Goal: Task Accomplishment & Management: Use online tool/utility

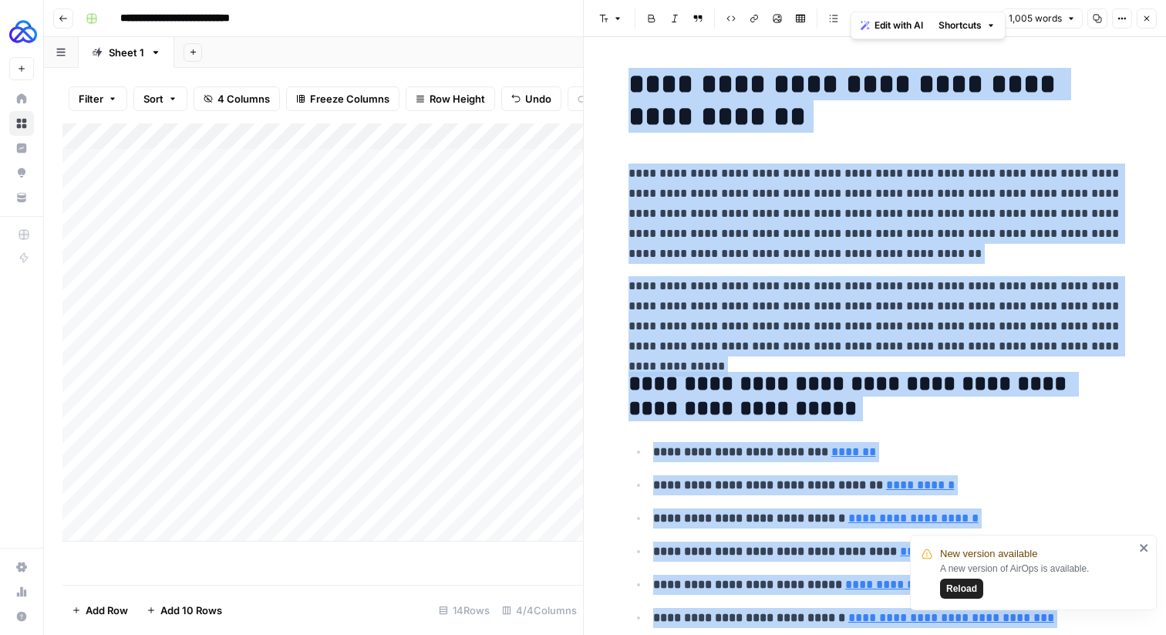
scroll to position [22, 0]
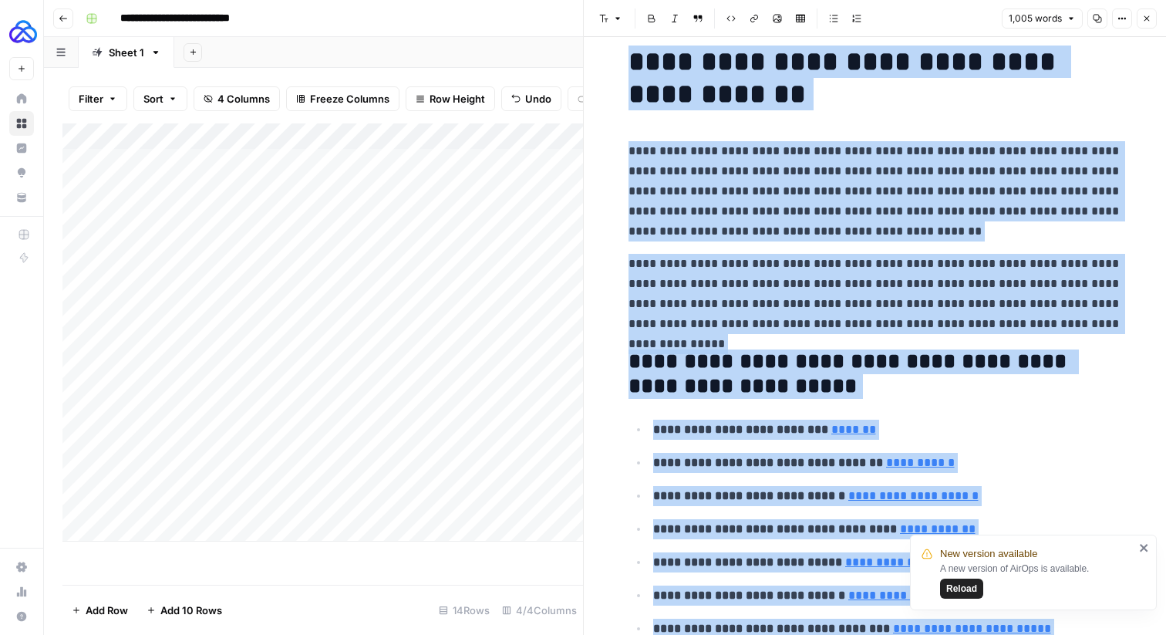
click at [1151, 19] on span "Close" at bounding box center [1151, 19] width 1 height 1
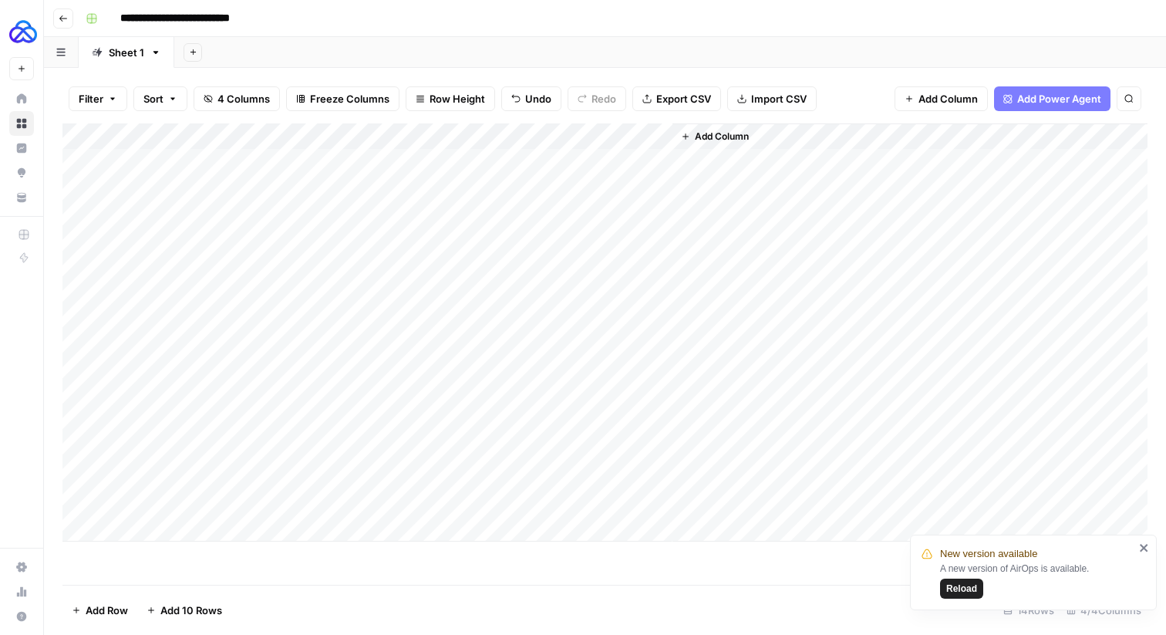
click at [189, 56] on icon "button" at bounding box center [193, 52] width 8 height 8
click at [238, 55] on div "Add Sheet" at bounding box center [670, 52] width 992 height 31
click at [69, 22] on button "Go back" at bounding box center [63, 18] width 20 height 20
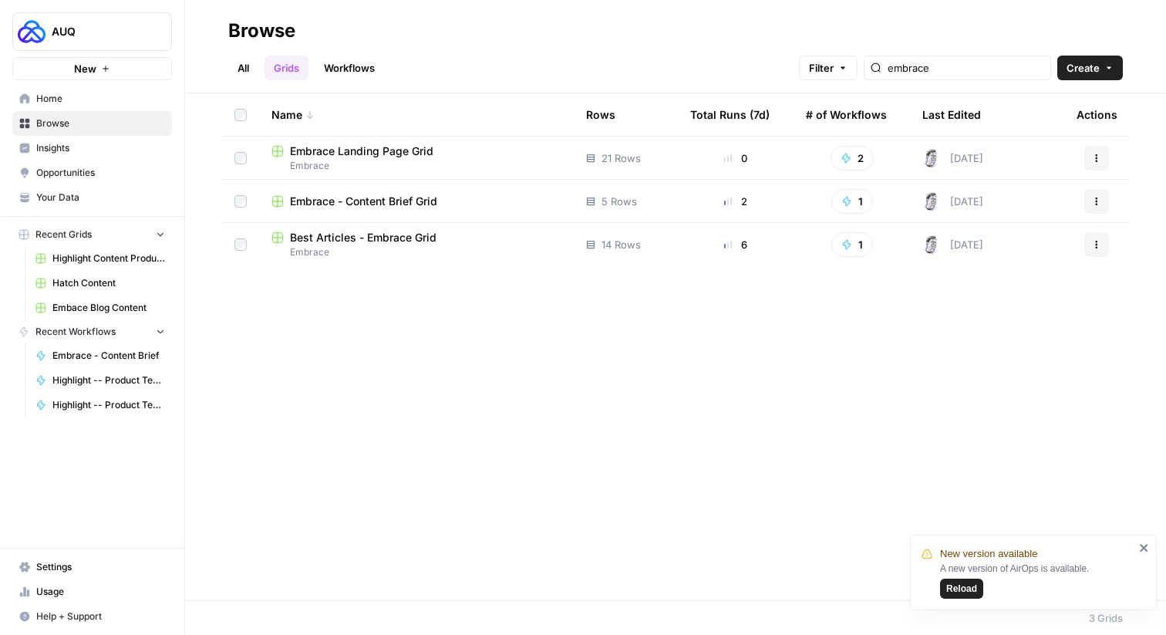
click at [349, 204] on span "Embrace - Content Brief Grid" at bounding box center [363, 201] width 147 height 15
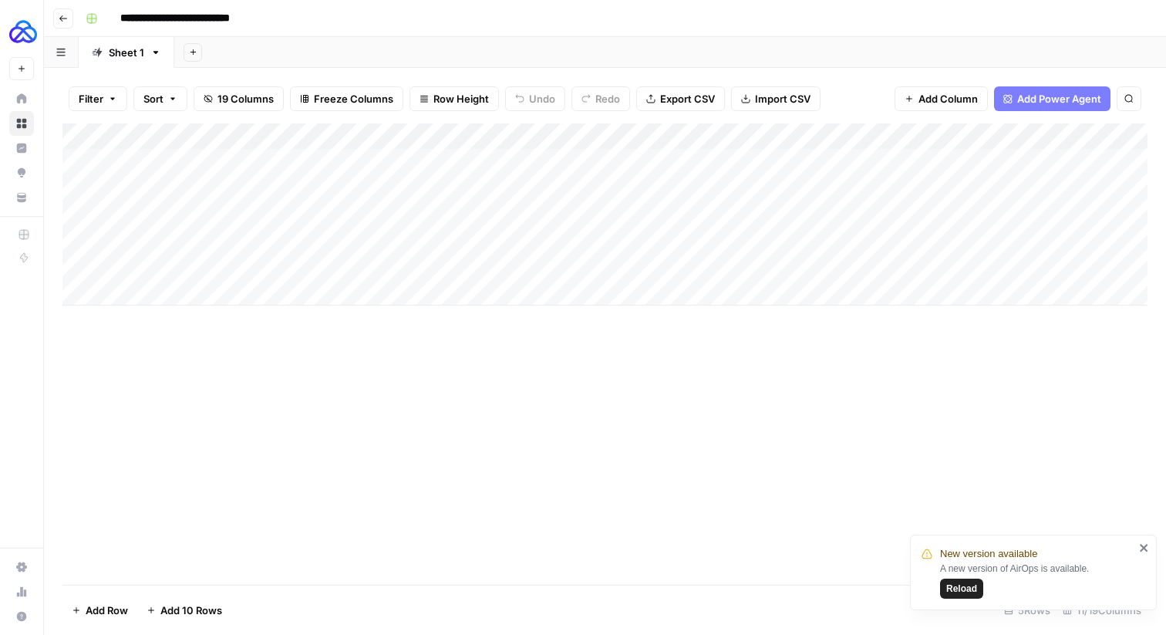
click at [203, 191] on div "Add Column" at bounding box center [604, 214] width 1085 height 182
type textarea "**********"
click at [261, 233] on div "Add Column" at bounding box center [604, 214] width 1085 height 182
click at [426, 184] on div "Add Column" at bounding box center [604, 214] width 1085 height 182
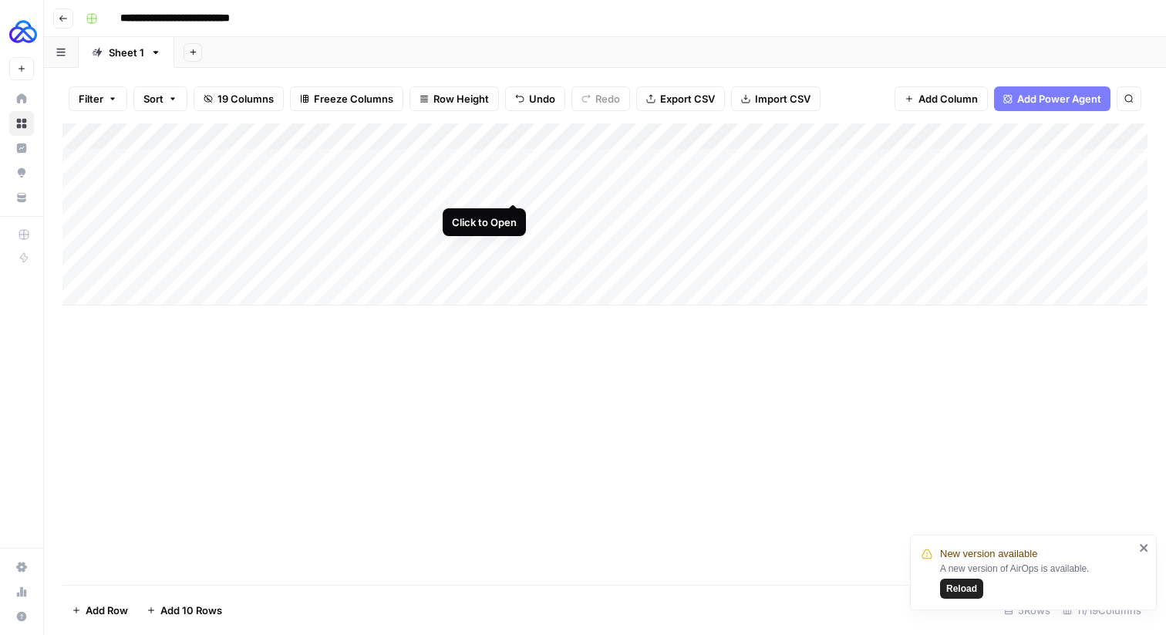
click at [513, 188] on div "Add Column" at bounding box center [604, 214] width 1085 height 182
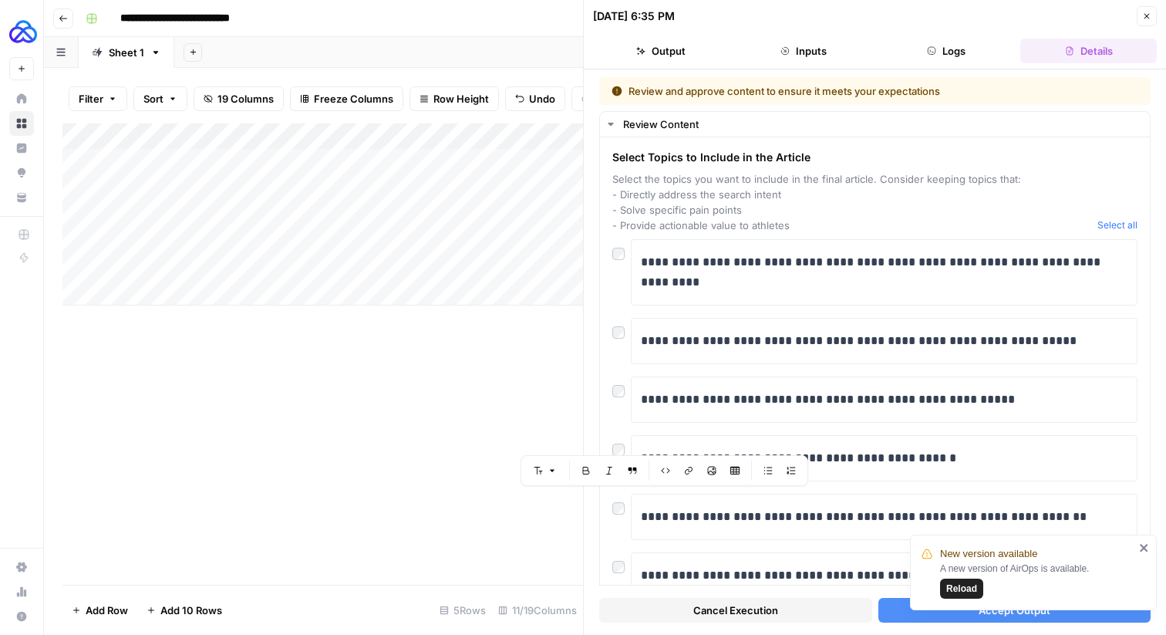
drag, startPoint x: 697, startPoint y: 521, endPoint x: 653, endPoint y: 62, distance: 460.4
click at [653, 62] on div "**********" at bounding box center [874, 317] width 583 height 635
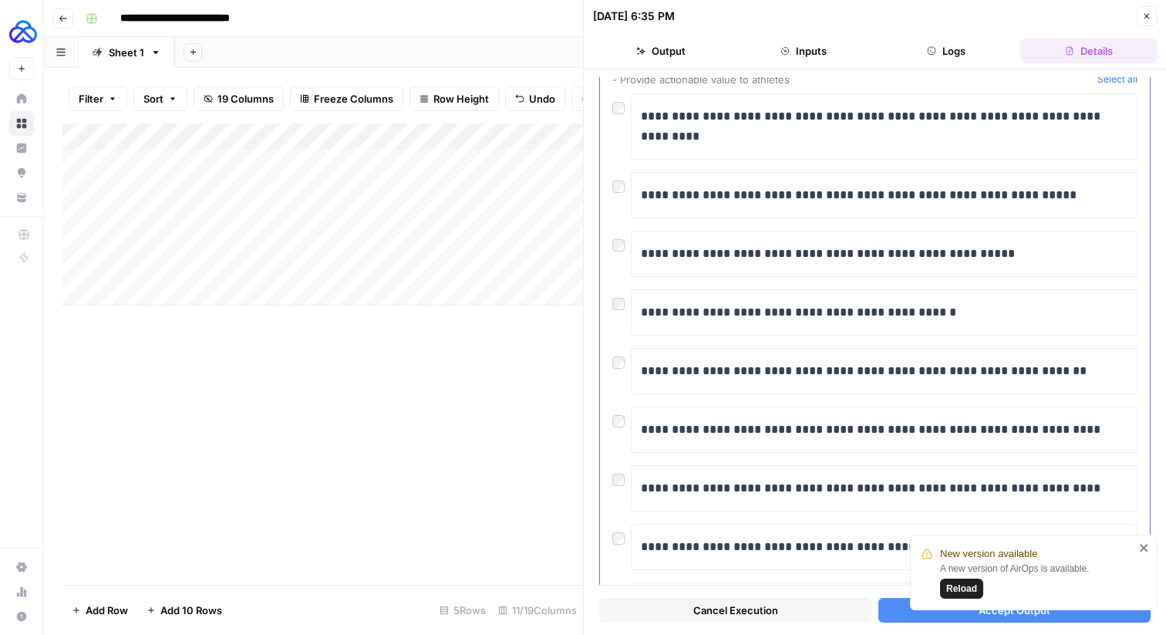
scroll to position [314, 0]
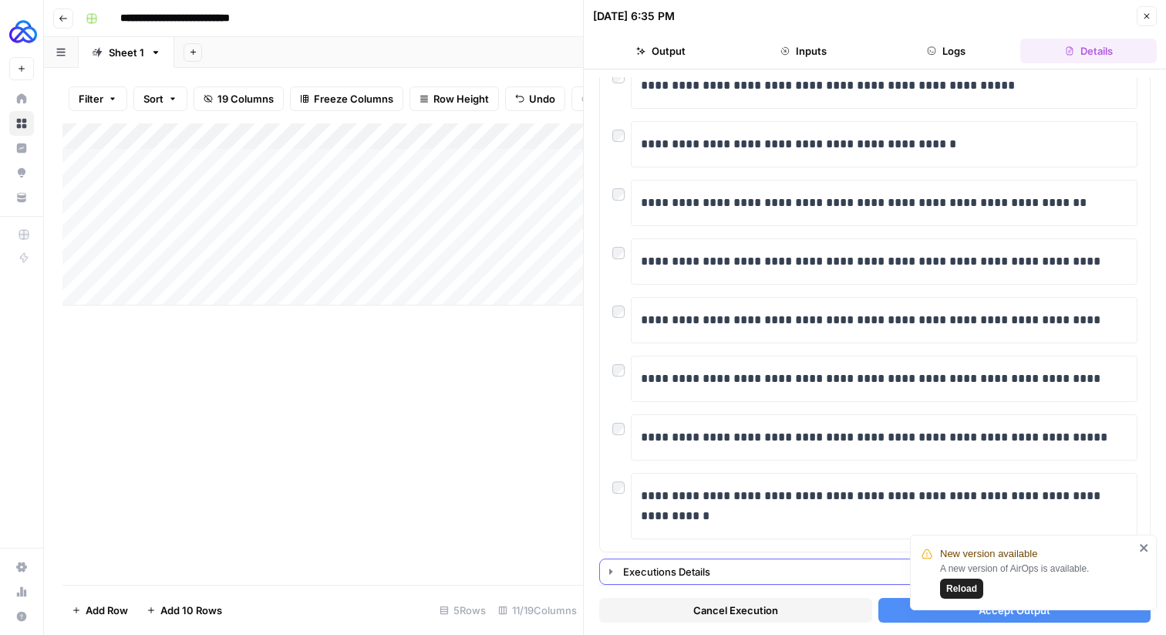
drag, startPoint x: 636, startPoint y: 248, endPoint x: 752, endPoint y: 559, distance: 332.0
click at [752, 559] on div "**********" at bounding box center [875, 174] width 552 height 822
copy div "**********"
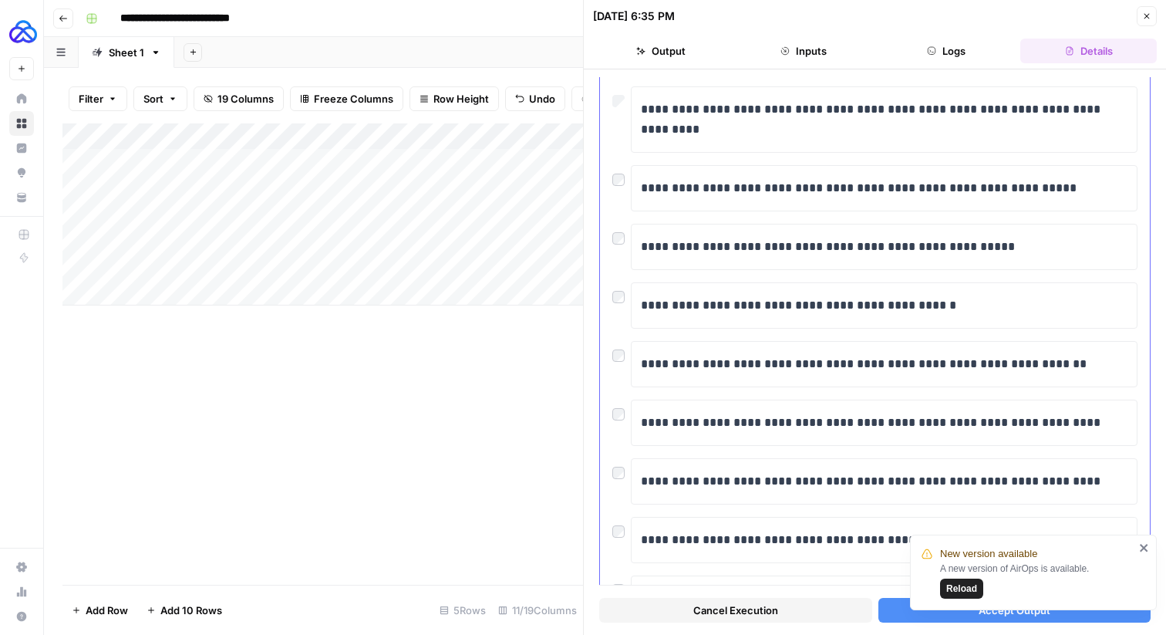
scroll to position [140, 0]
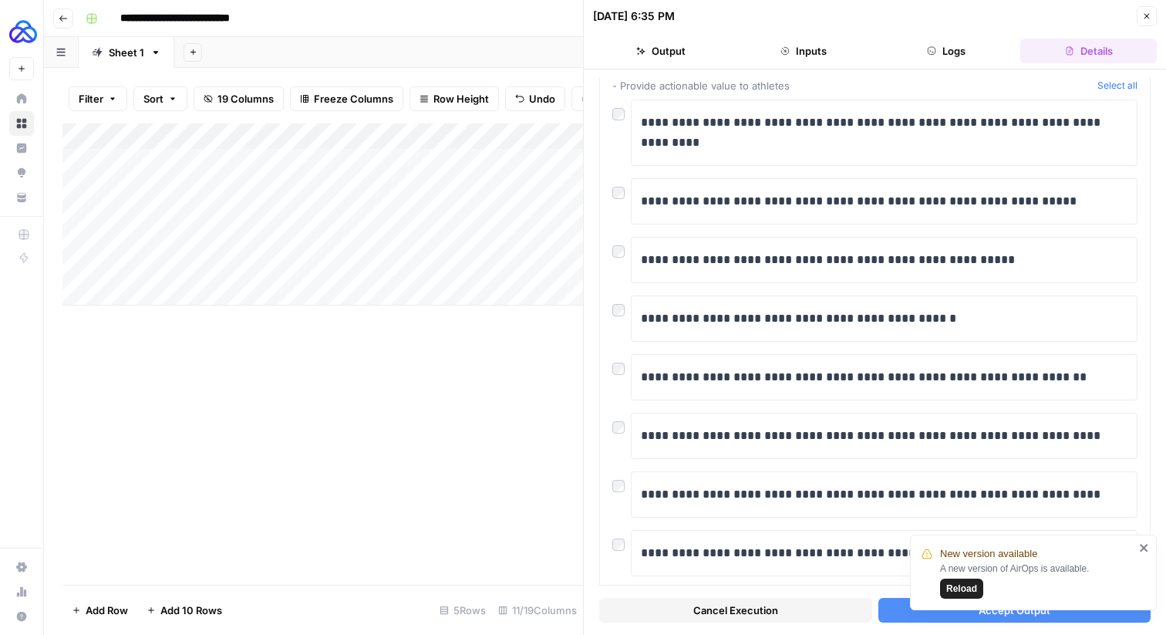
click at [1140, 552] on icon "close" at bounding box center [1144, 548] width 11 height 12
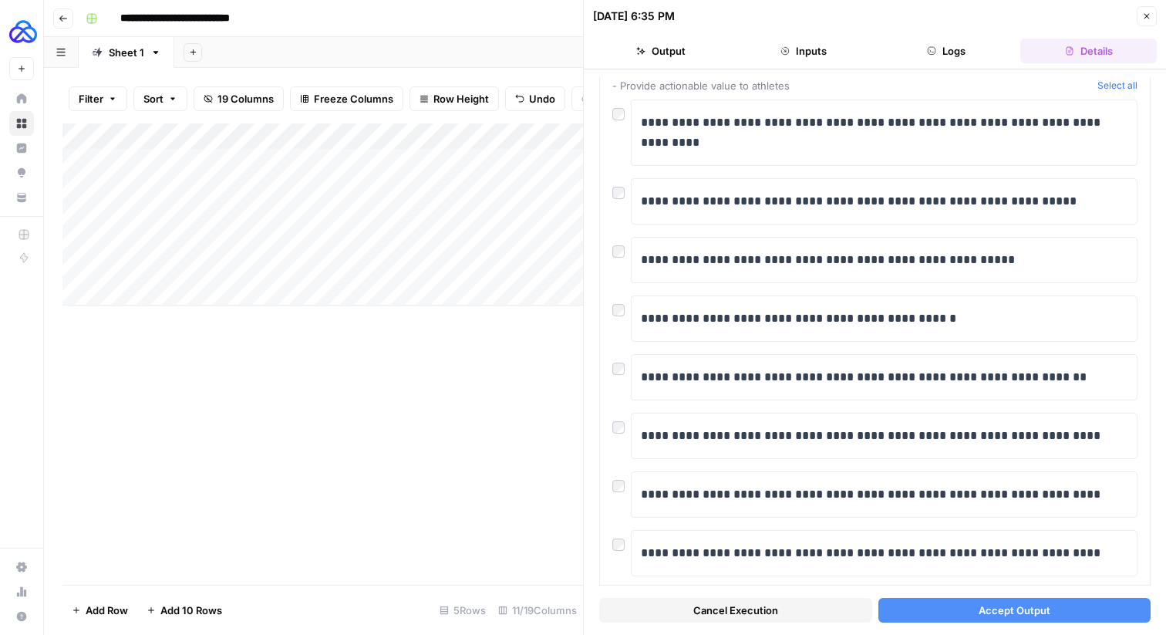
click at [1039, 605] on span "Accept Output" at bounding box center [1015, 610] width 72 height 15
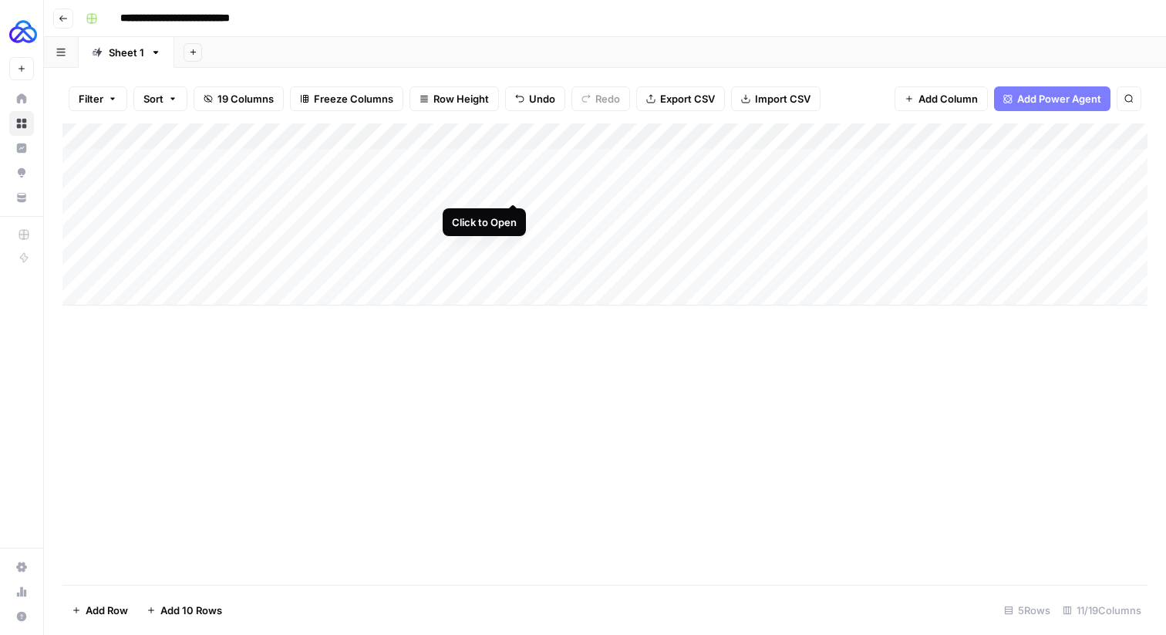
click at [516, 185] on div "Add Column" at bounding box center [604, 214] width 1085 height 182
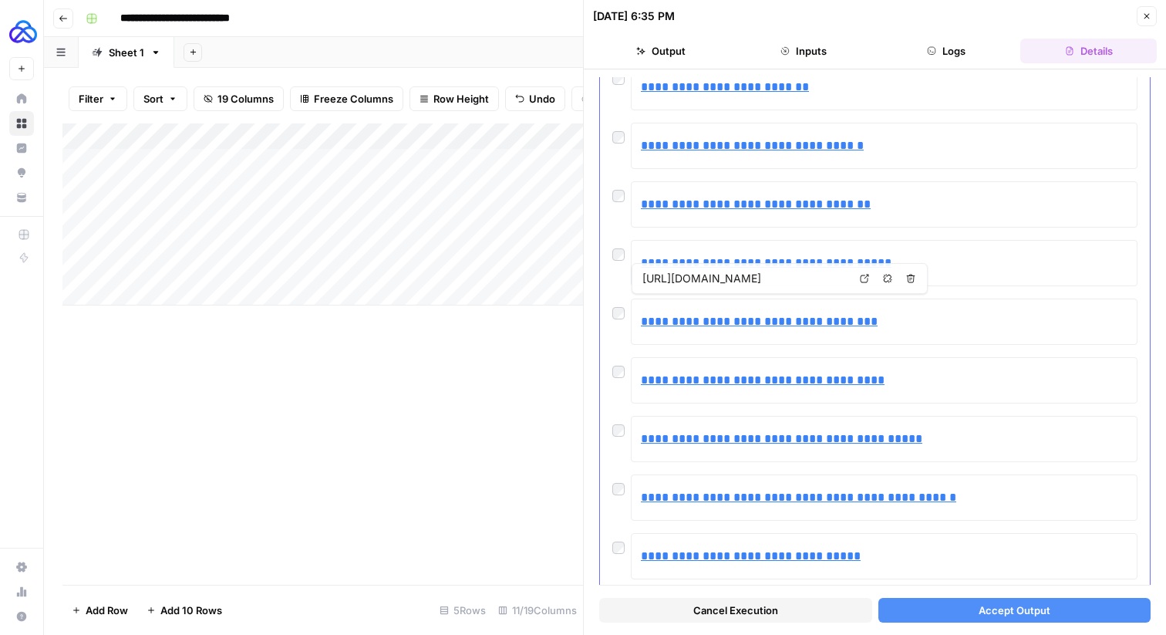
scroll to position [176, 0]
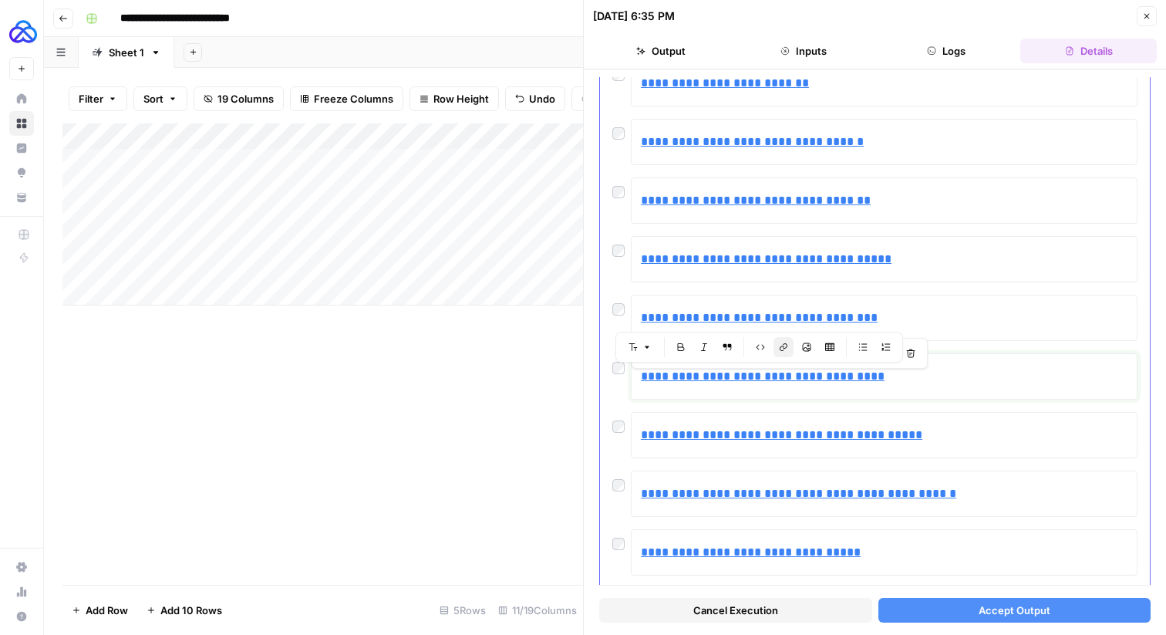
drag, startPoint x: 875, startPoint y: 380, endPoint x: 643, endPoint y: 383, distance: 232.2
click at [643, 383] on p "**********" at bounding box center [884, 376] width 487 height 20
copy link "**********"
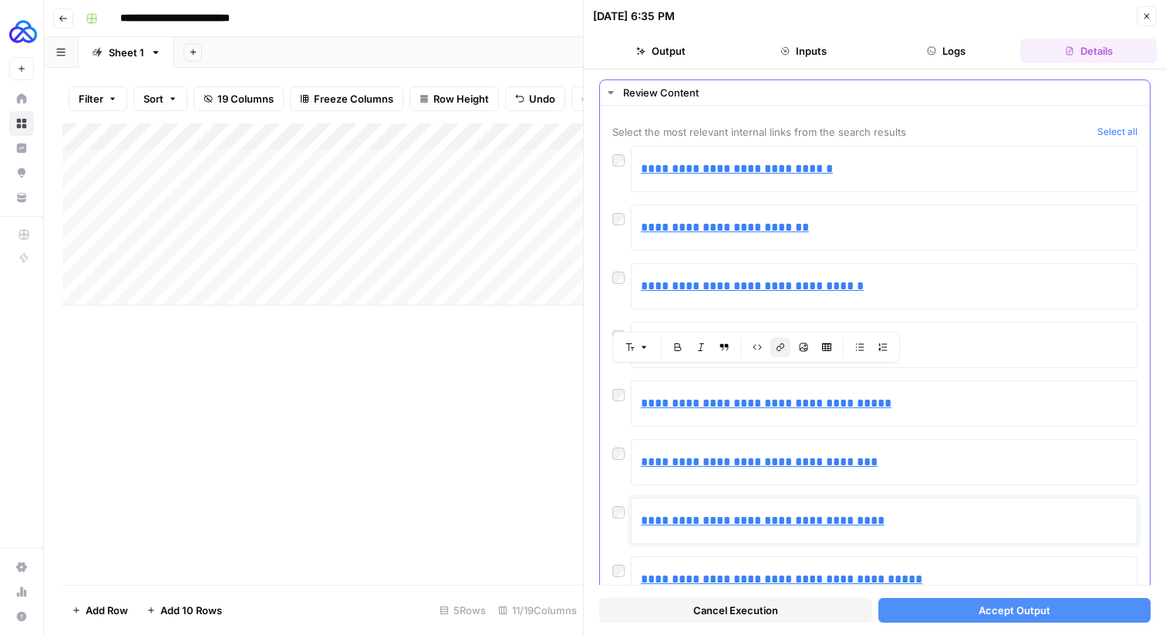
scroll to position [0, 0]
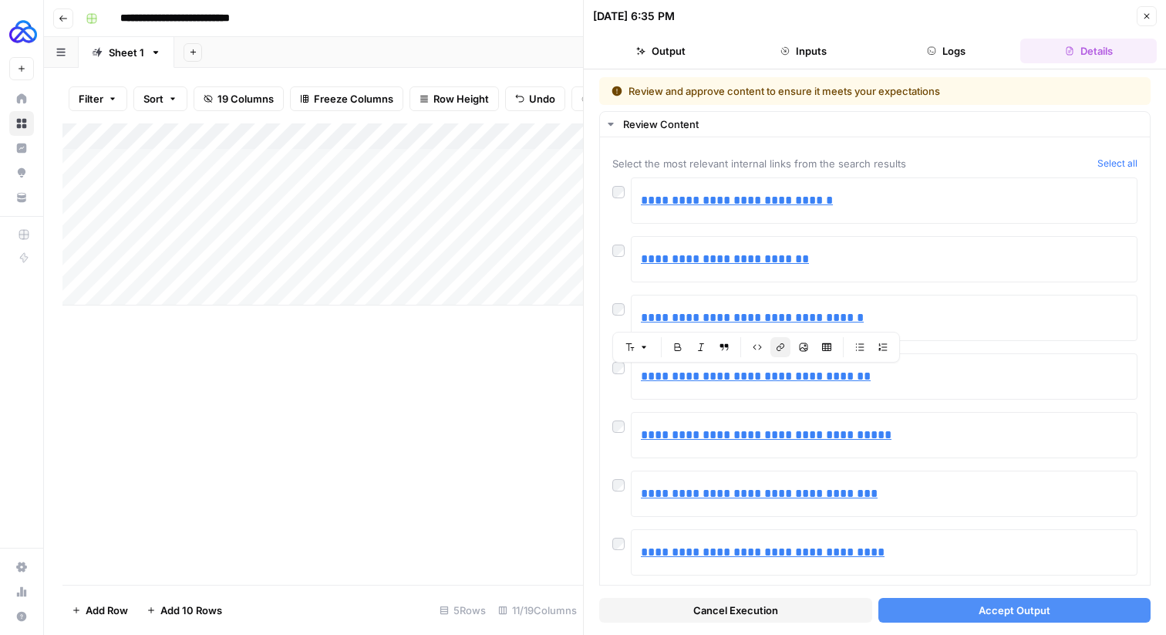
click at [982, 621] on button "Accept Output" at bounding box center [1015, 610] width 273 height 25
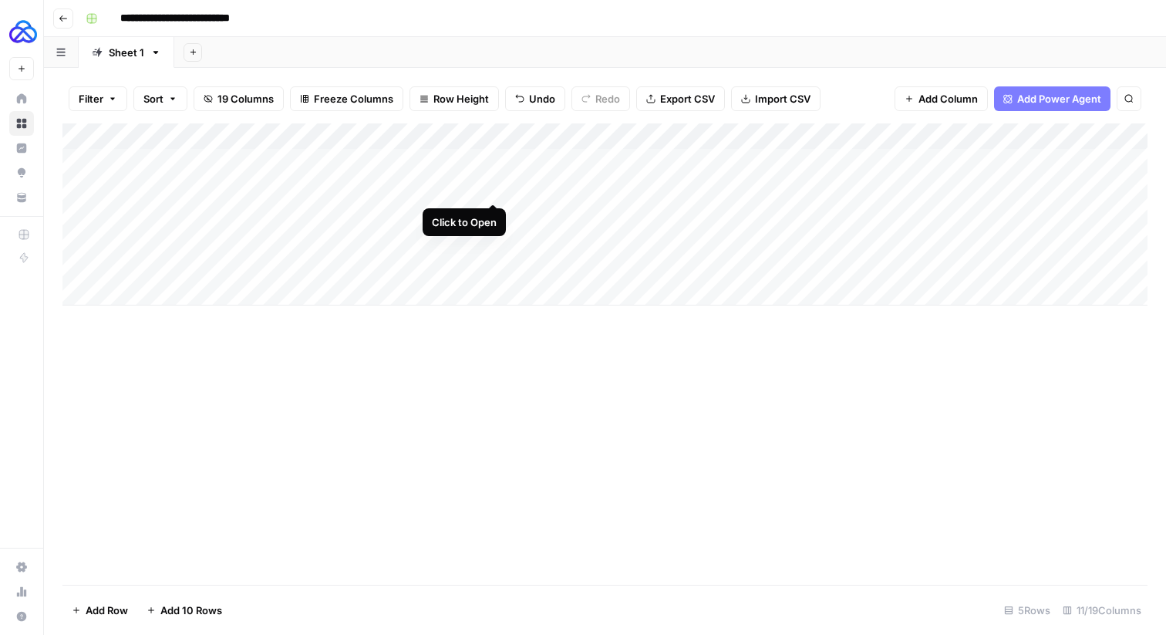
click at [494, 187] on div "Add Column" at bounding box center [604, 214] width 1085 height 182
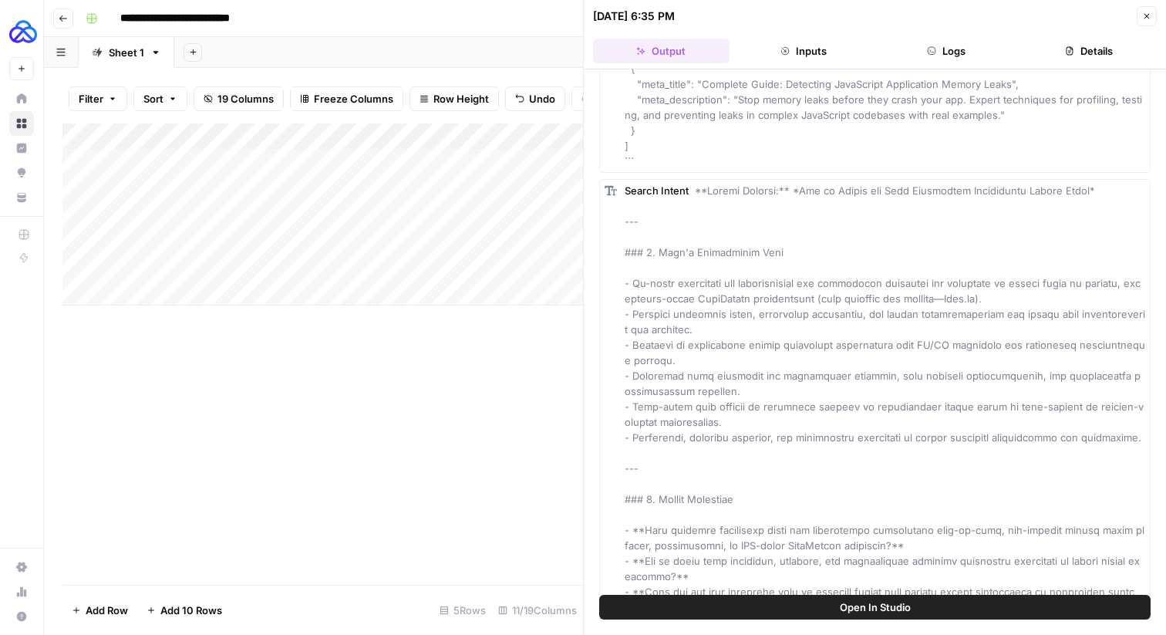
scroll to position [294, 0]
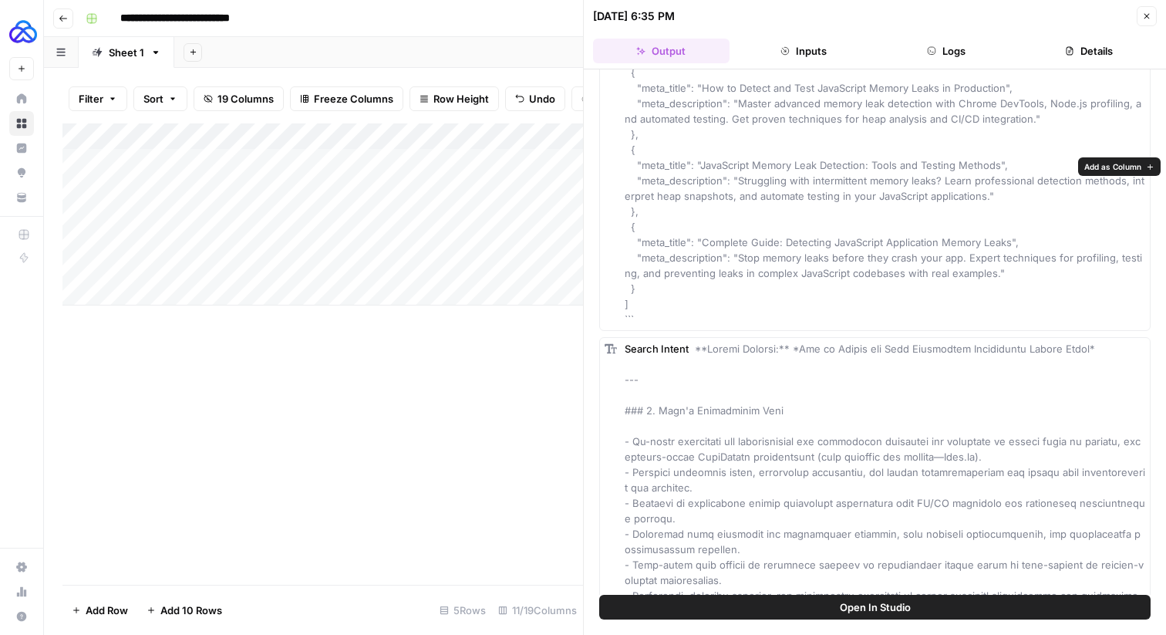
scroll to position [0, 0]
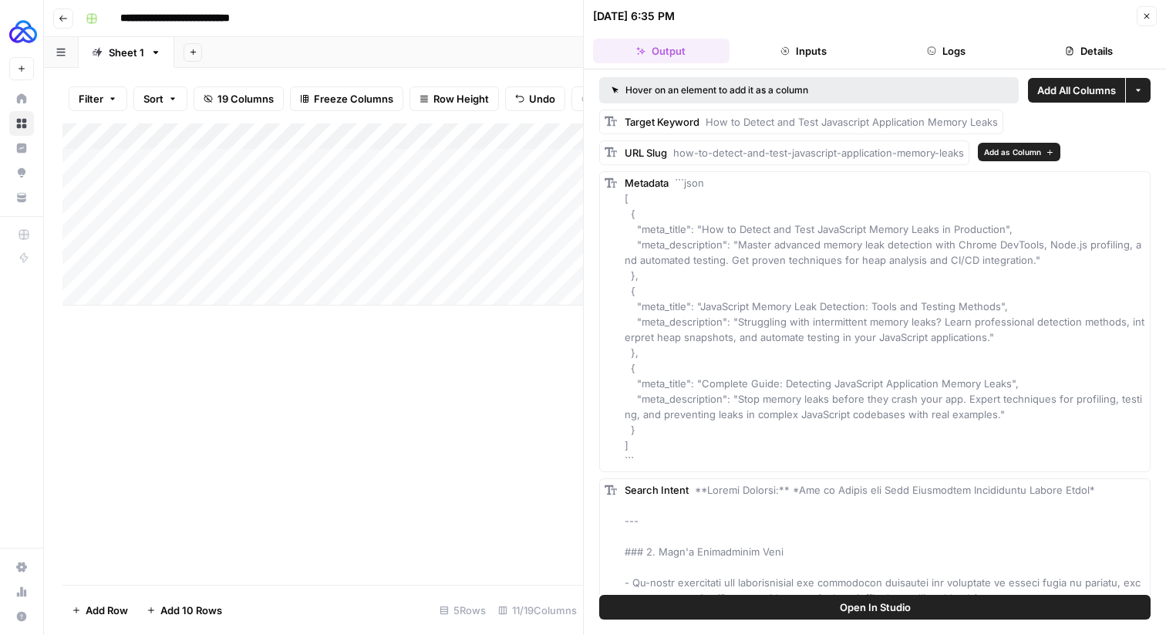
drag, startPoint x: 712, startPoint y: 154, endPoint x: 965, endPoint y: 158, distance: 253.1
click at [964, 158] on div "URL Slug how-to-detect-and-test-javascript-application-memory-leaks" at bounding box center [794, 152] width 339 height 15
copy span "detect-and-test-javascript-application-memory-leaks"
click at [1004, 230] on span "```json [ { "meta_title": "How to Detect and Test JavaScript Memory Leaks in Pr…" at bounding box center [885, 322] width 520 height 290
drag, startPoint x: 939, startPoint y: 230, endPoint x: 704, endPoint y: 235, distance: 235.3
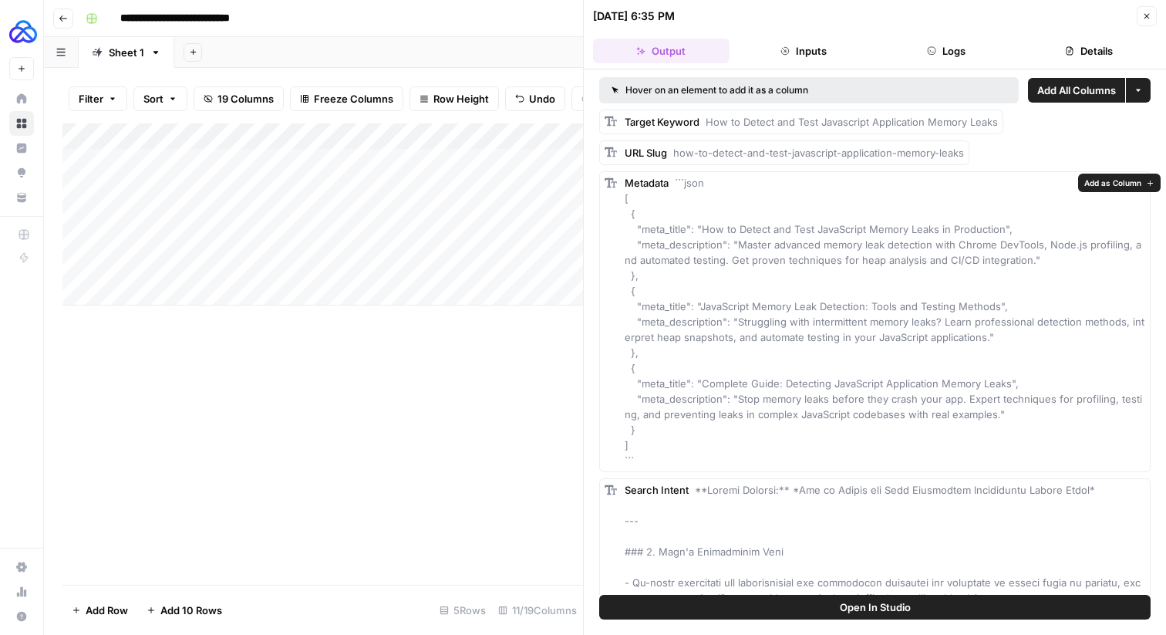
click at [704, 235] on span "```json [ { "meta_title": "How to Detect and Test JavaScript Memory Leaks in Pr…" at bounding box center [885, 322] width 520 height 290
copy span "How to Detect and Test JavaScript Memory Leaks"
drag, startPoint x: 999, startPoint y: 415, endPoint x: 846, endPoint y: 403, distance: 154.0
click at [846, 403] on div "Metadata ```json [ { "meta_title": "How to Detect and Test JavaScript Memory Le…" at bounding box center [885, 321] width 521 height 293
click at [910, 427] on div "Metadata ```json [ { "meta_title": "How to Detect and Test JavaScript Memory Le…" at bounding box center [885, 321] width 521 height 293
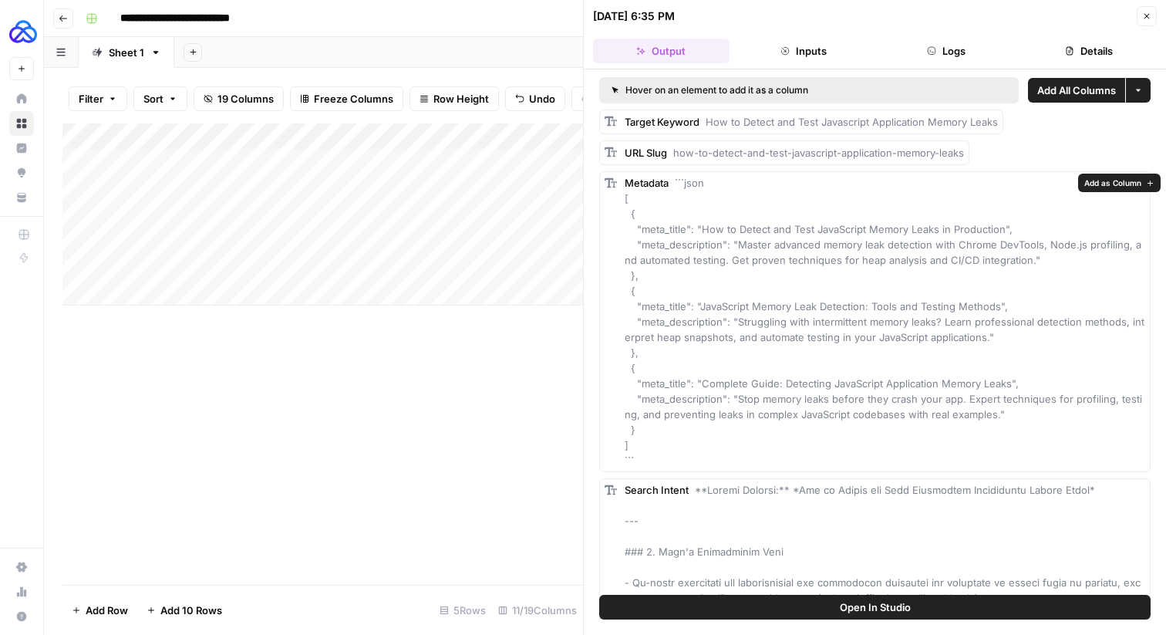
drag, startPoint x: 990, startPoint y: 417, endPoint x: 738, endPoint y: 397, distance: 253.1
click at [738, 397] on span "```json [ { "meta_title": "How to Detect and Test JavaScript Memory Leaks in Pr…" at bounding box center [885, 322] width 520 height 290
copy span "Stop memory leaks before they crash your app. Expert techniques for profiling, …"
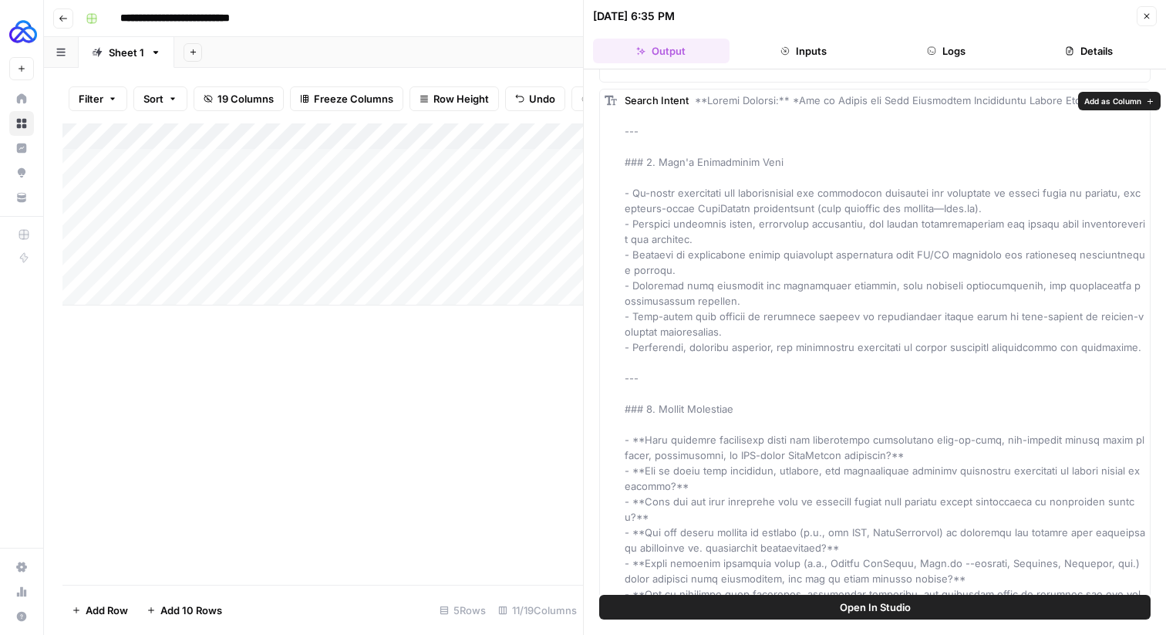
scroll to position [389, 0]
drag, startPoint x: 650, startPoint y: 363, endPoint x: 619, endPoint y: 193, distance: 172.4
copy span "- In-depth techniques and methodologies for systematic detection and diagnosis …"
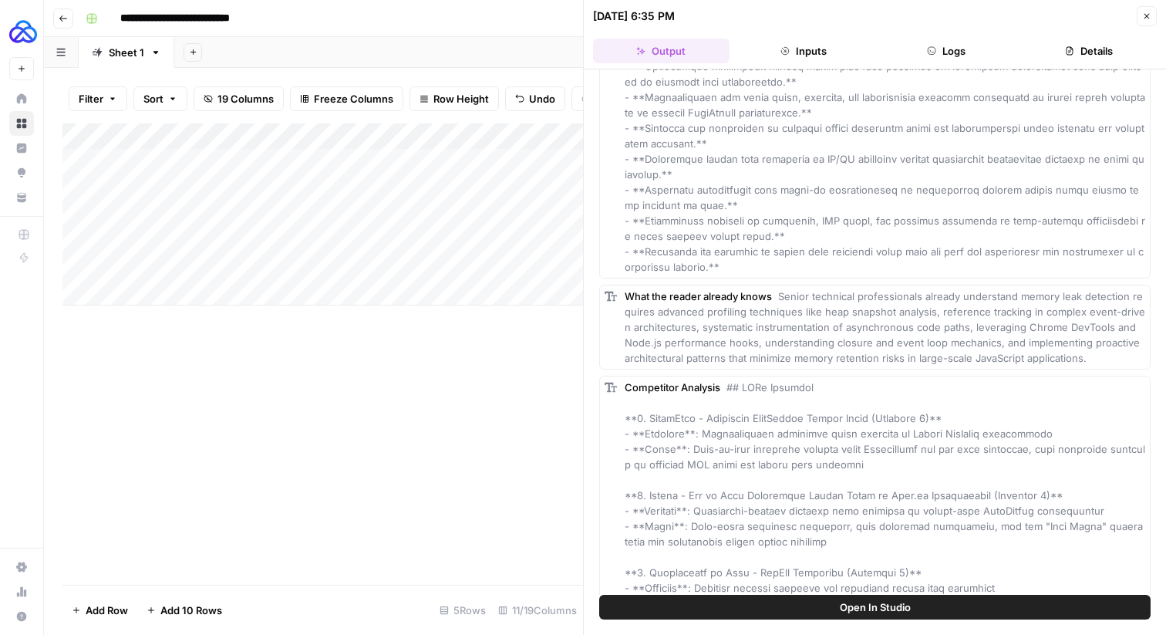
scroll to position [2046, 0]
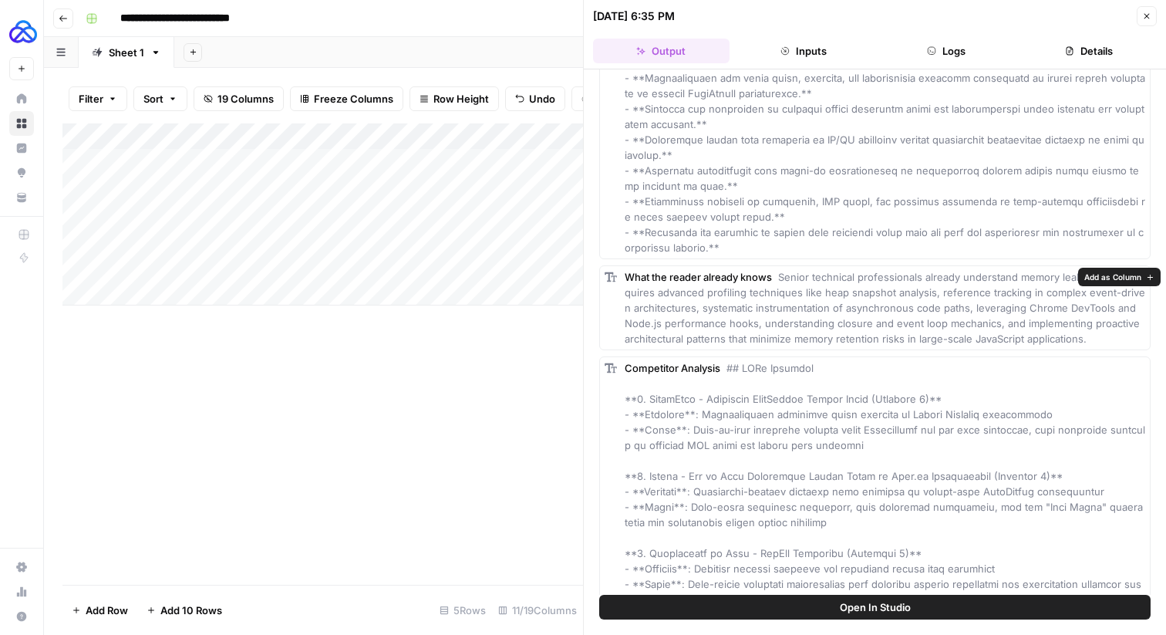
drag, startPoint x: 1068, startPoint y: 335, endPoint x: 783, endPoint y: 280, distance: 290.7
click at [783, 280] on div "What the reader already knows Senior technical professionals already understand…" at bounding box center [885, 307] width 521 height 77
click at [789, 309] on span "Senior technical professionals already understand memory leak detection require…" at bounding box center [885, 308] width 521 height 74
drag, startPoint x: 1074, startPoint y: 336, endPoint x: 785, endPoint y: 273, distance: 295.4
click at [785, 273] on div "What the reader already knows Senior technical professionals already understand…" at bounding box center [885, 307] width 521 height 77
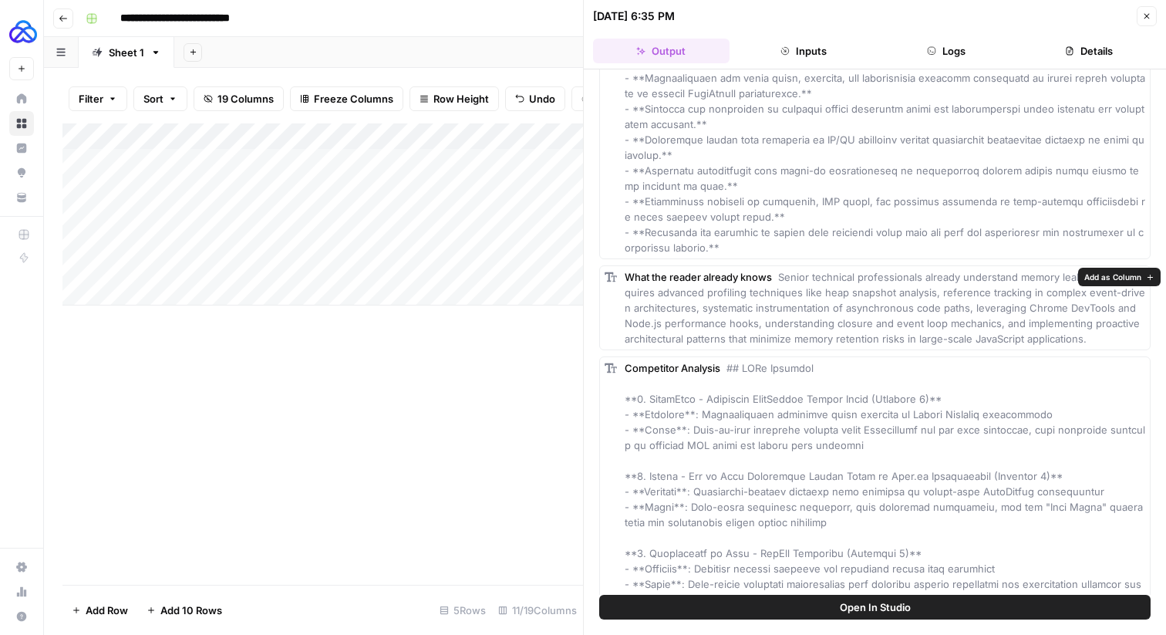
drag, startPoint x: 778, startPoint y: 273, endPoint x: 1068, endPoint y: 334, distance: 296.4
click at [1068, 334] on div "What the reader already knows Senior technical professionals already understand…" at bounding box center [885, 307] width 521 height 77
copy span "Senior technical professionals already understand memory leak detection require…"
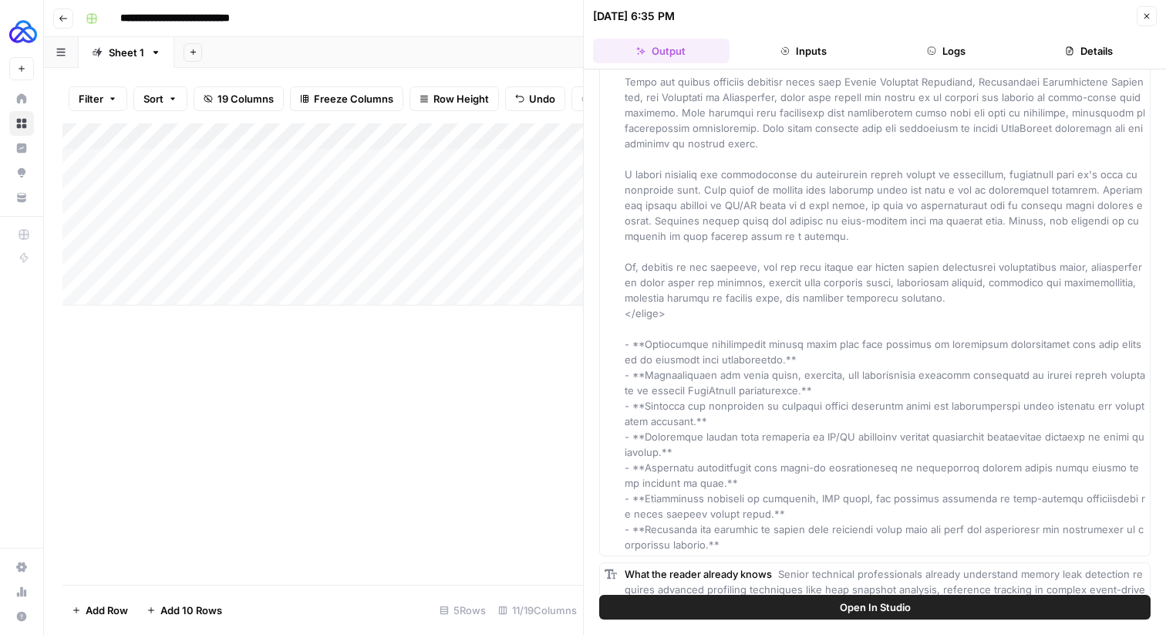
scroll to position [1750, 0]
drag, startPoint x: 645, startPoint y: 343, endPoint x: 674, endPoint y: 420, distance: 82.5
click at [674, 420] on span at bounding box center [887, 236] width 524 height 630
copy span "Identifying intermittent memory leaks that only manifest in production environm…"
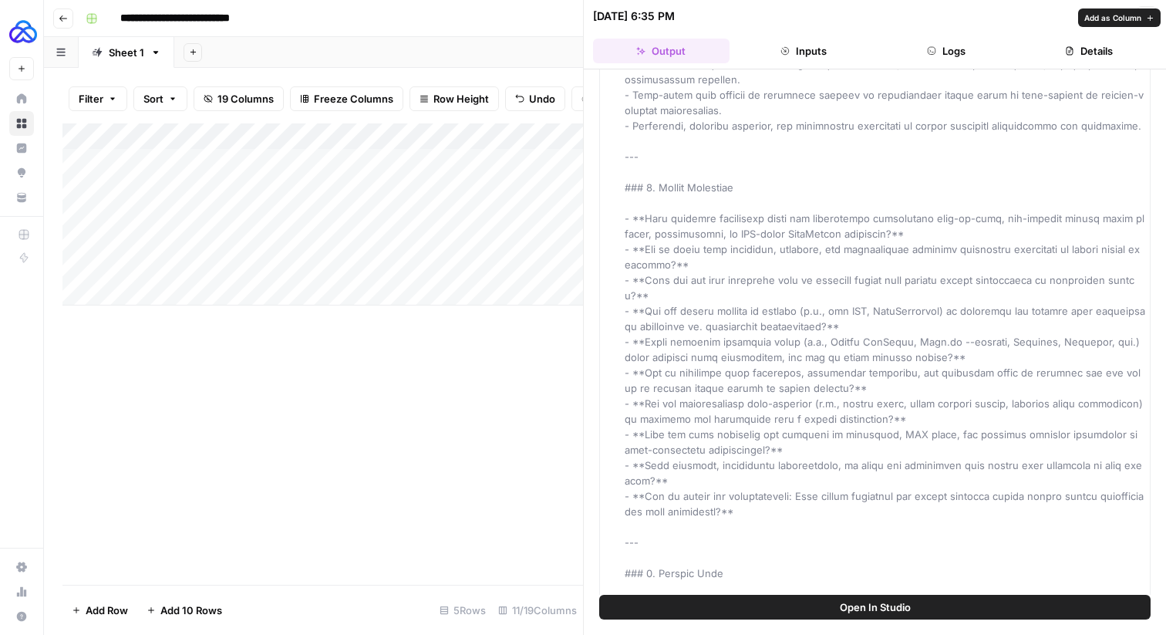
scroll to position [612, 0]
type input "****"
click at [815, 433] on span at bounding box center [887, 457] width 524 height 1170
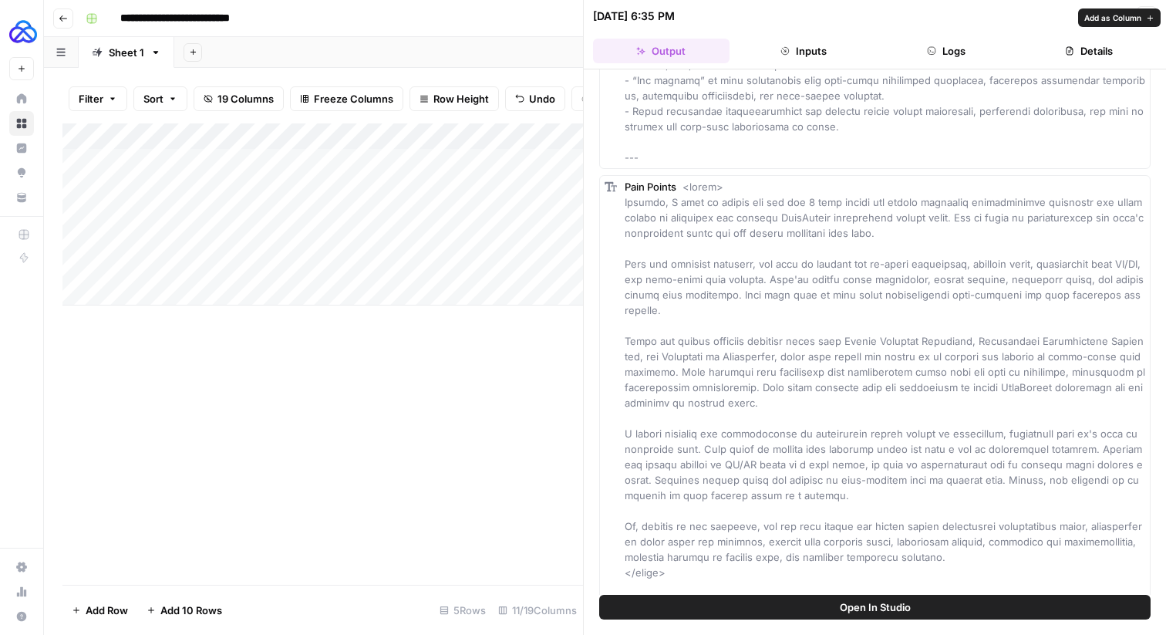
scroll to position [1494, 0]
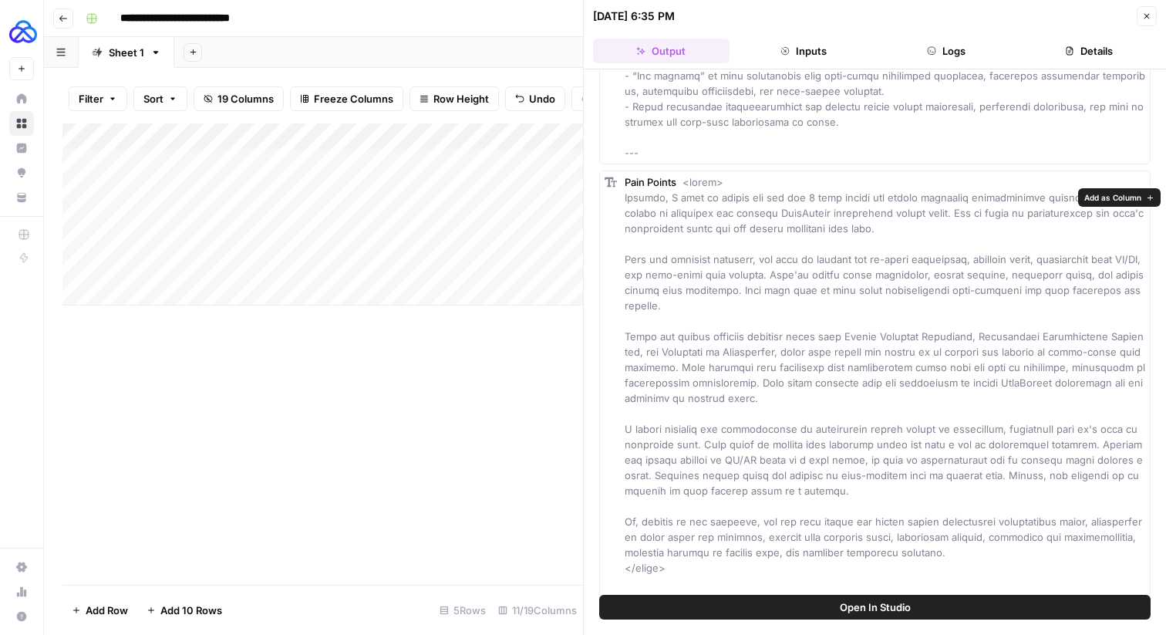
drag, startPoint x: 839, startPoint y: 336, endPoint x: 760, endPoint y: 348, distance: 80.4
click at [760, 348] on span at bounding box center [887, 491] width 524 height 630
copy span "Senior Frontend Engineers, Performance Optimization Engineers, and Directors of…"
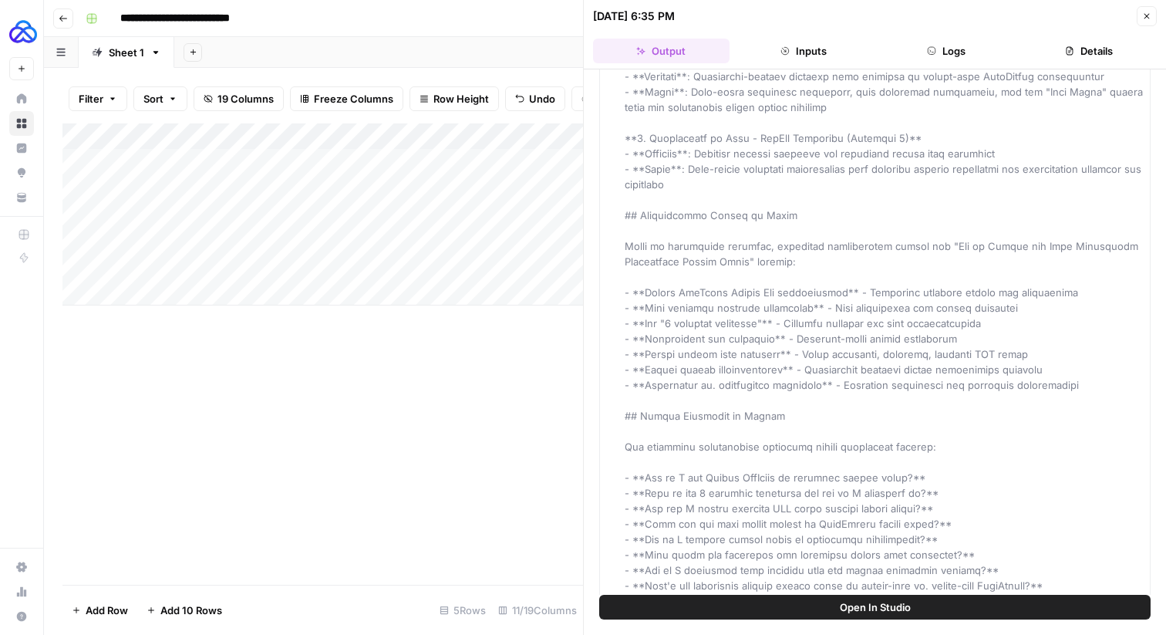
scroll to position [2459, 0]
drag, startPoint x: 1087, startPoint y: 387, endPoint x: 616, endPoint y: 299, distance: 479.6
copy span "- **Chrome DevTools Memory Tab fundamentals** - Universal coverage across all c…"
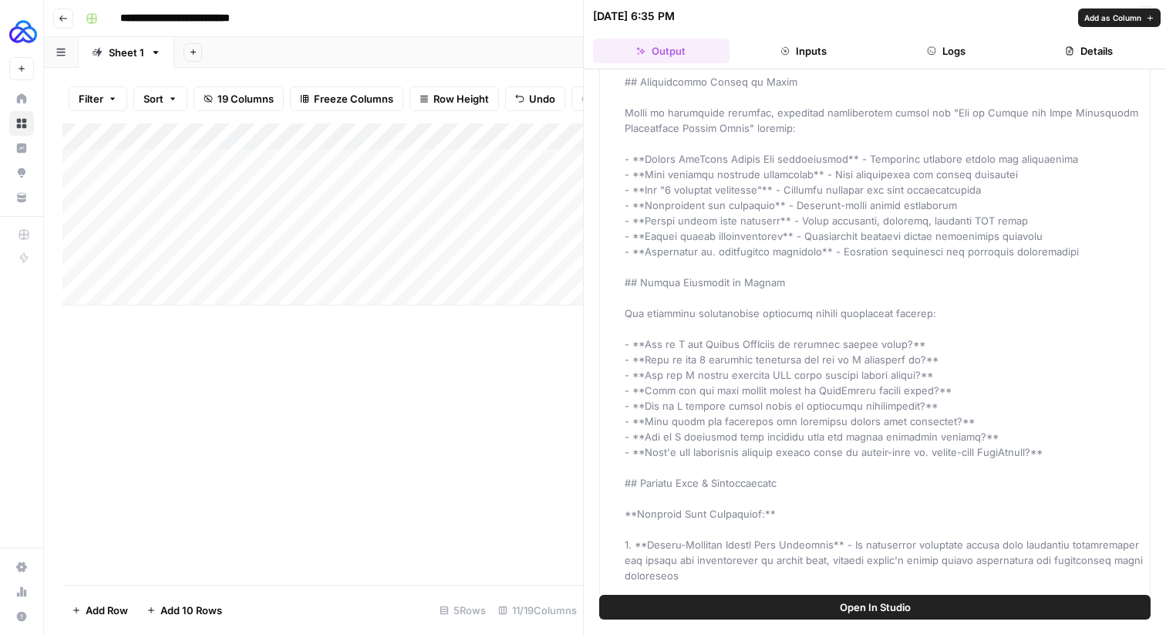
scroll to position [2608, 0]
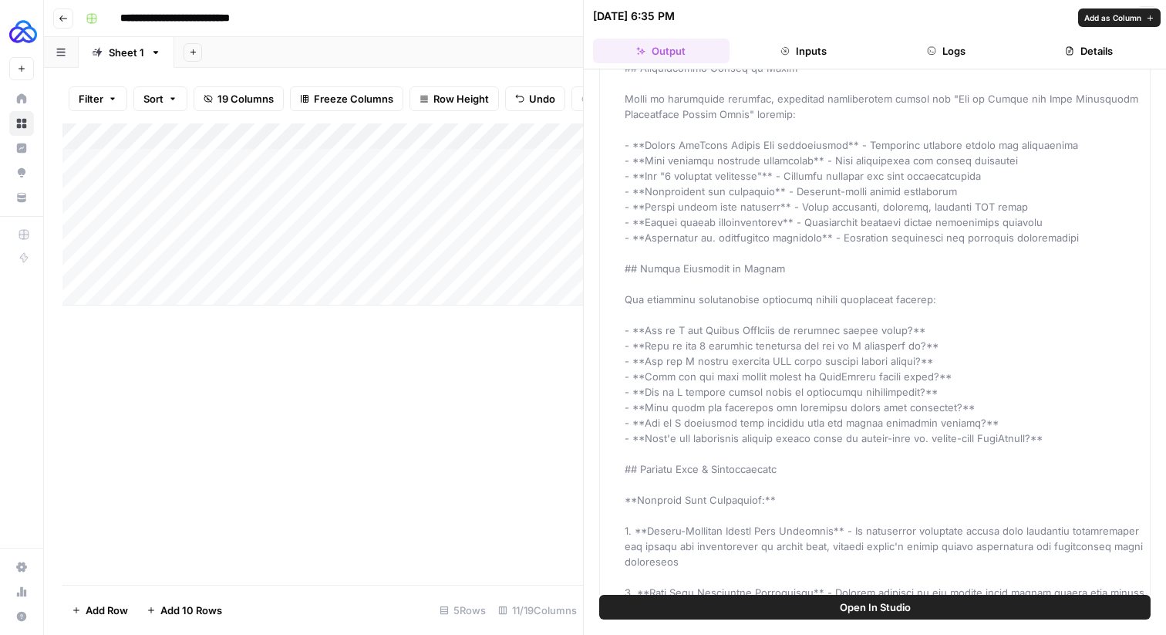
drag, startPoint x: 1076, startPoint y: 435, endPoint x: 622, endPoint y: 335, distance: 465.3
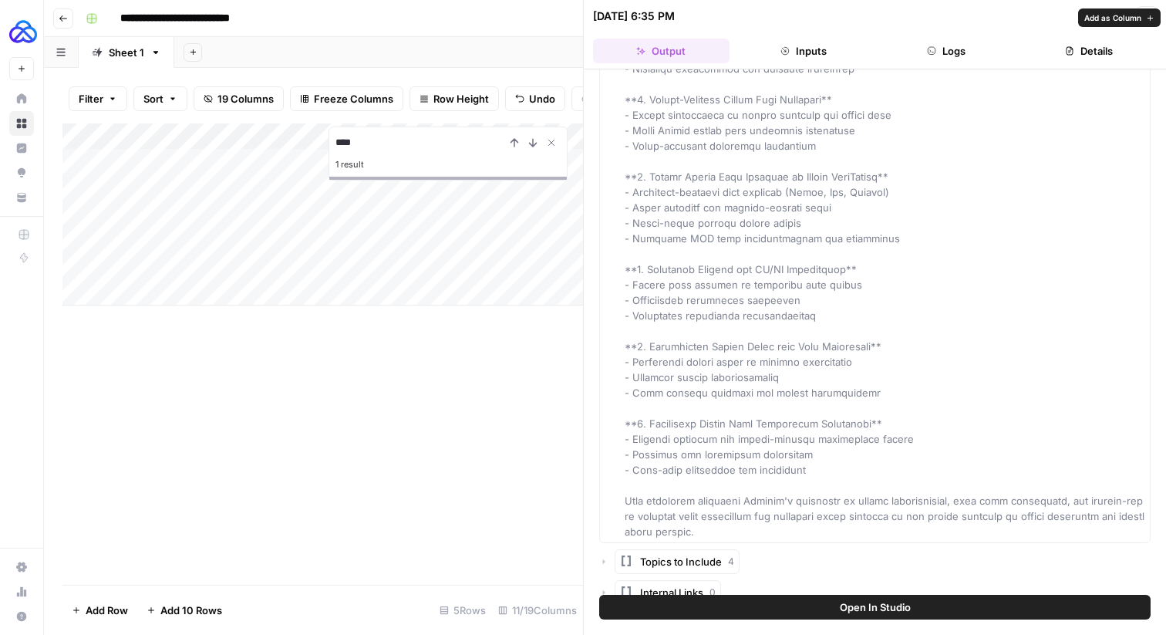
scroll to position [3736, 0]
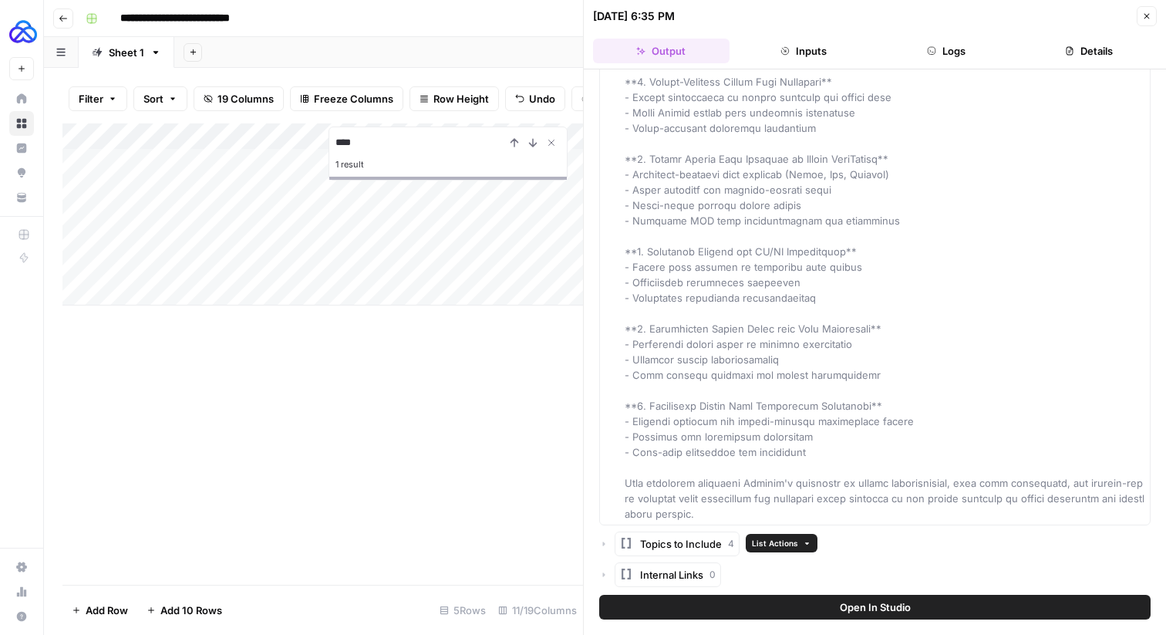
type input "****"
click at [667, 546] on span "Topics to Include" at bounding box center [681, 543] width 82 height 15
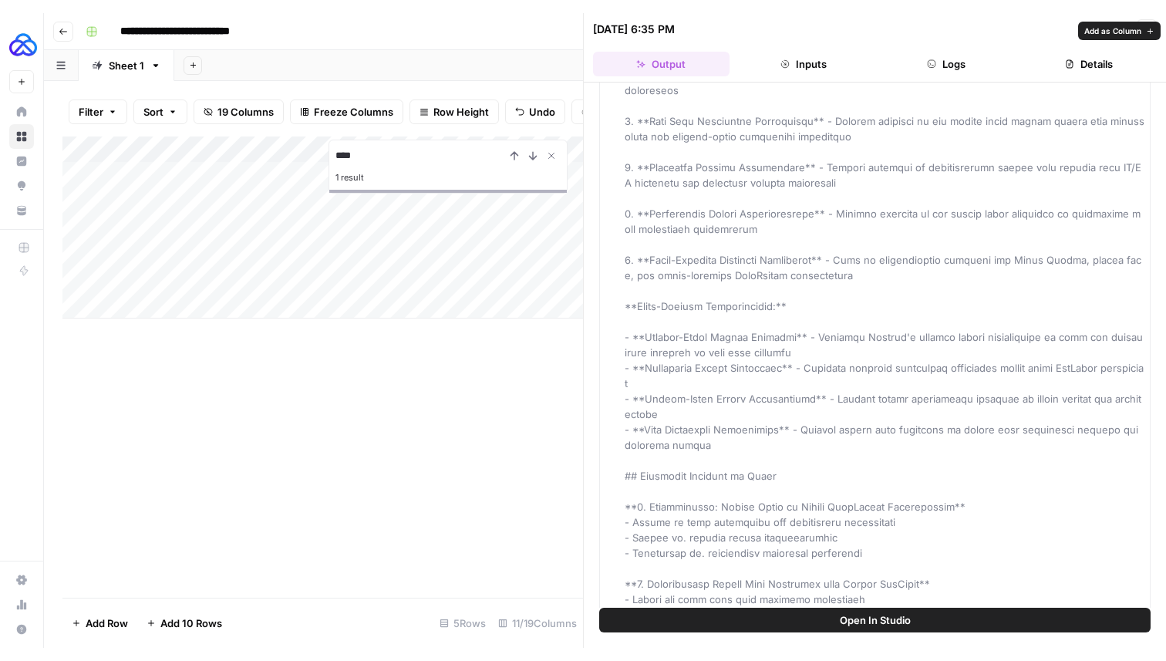
scroll to position [3081, 0]
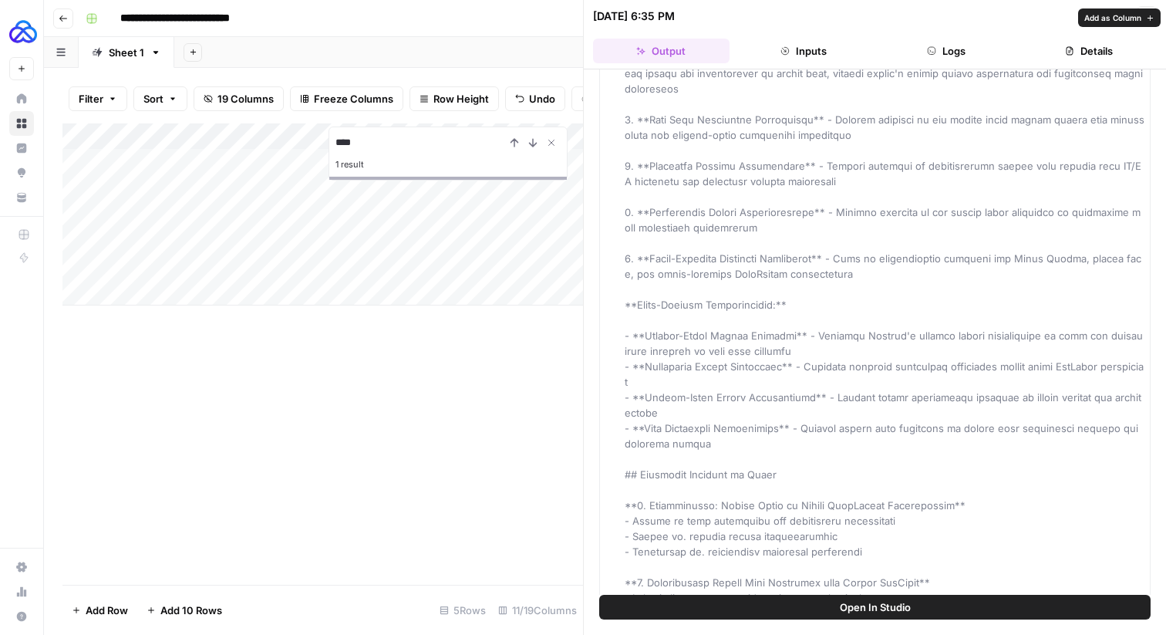
drag, startPoint x: 710, startPoint y: 441, endPoint x: 617, endPoint y: 336, distance: 139.3
click at [617, 336] on div "Competitor Analysis" at bounding box center [875, 250] width 552 height 1859
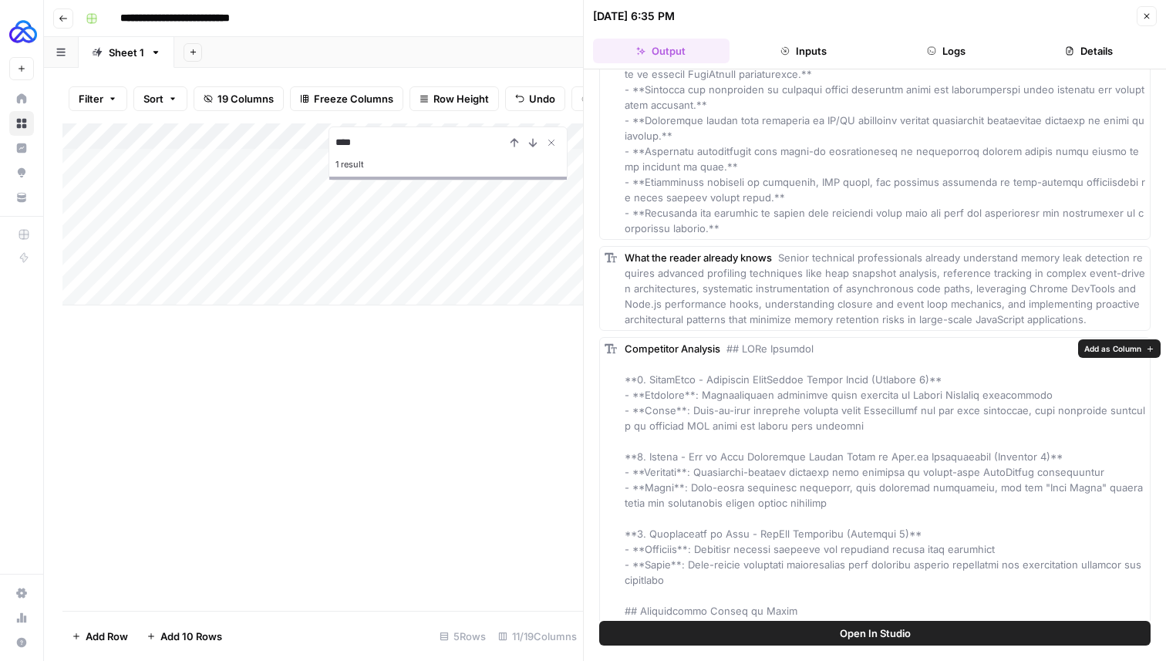
scroll to position [2071, 0]
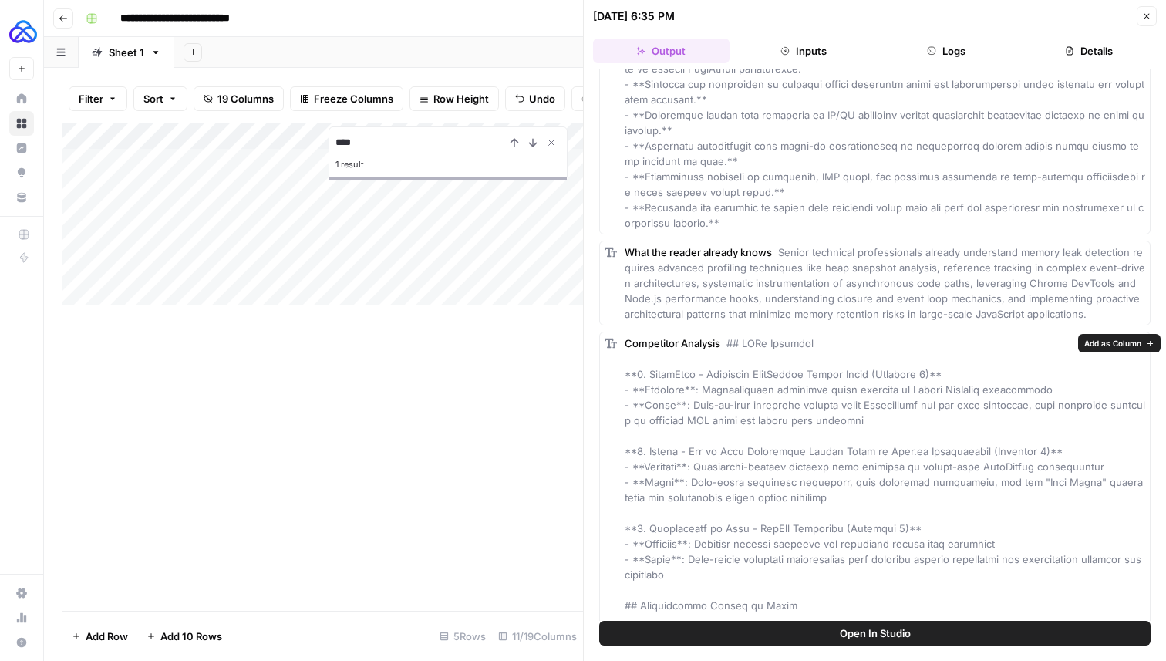
drag, startPoint x: 652, startPoint y: 529, endPoint x: 907, endPoint y: 531, distance: 255.4
click at [1151, 18] on icon "button" at bounding box center [1147, 16] width 9 height 9
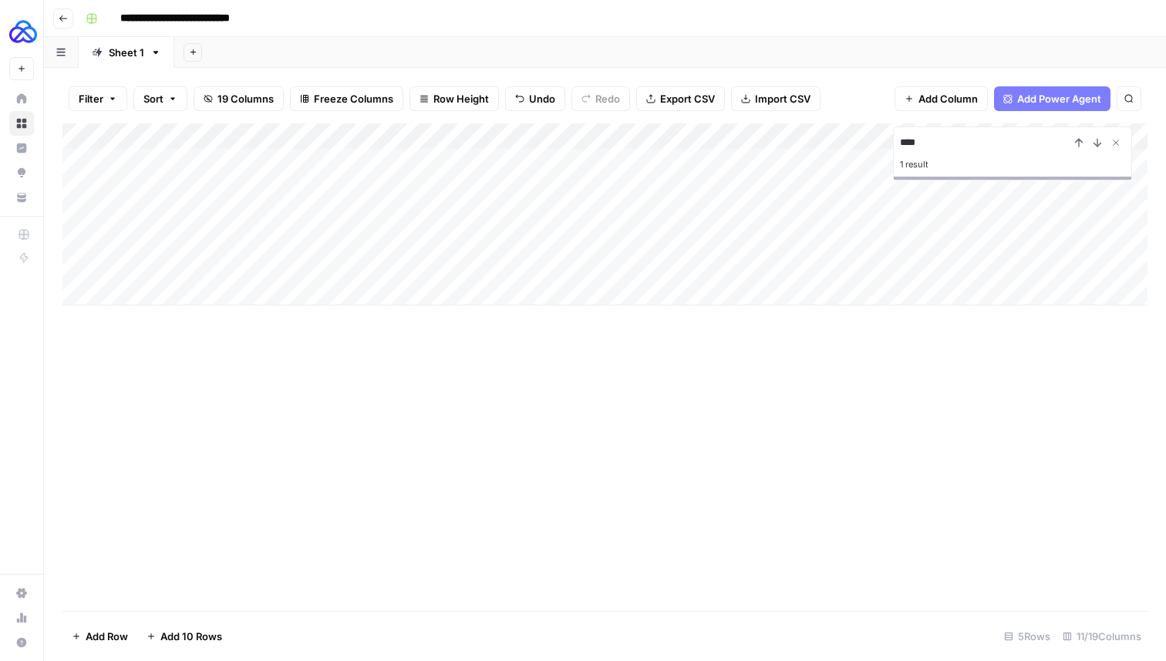
click at [79, 158] on div "Add Column" at bounding box center [604, 214] width 1085 height 182
click at [116, 632] on span "Delete 1 Row" at bounding box center [103, 636] width 62 height 15
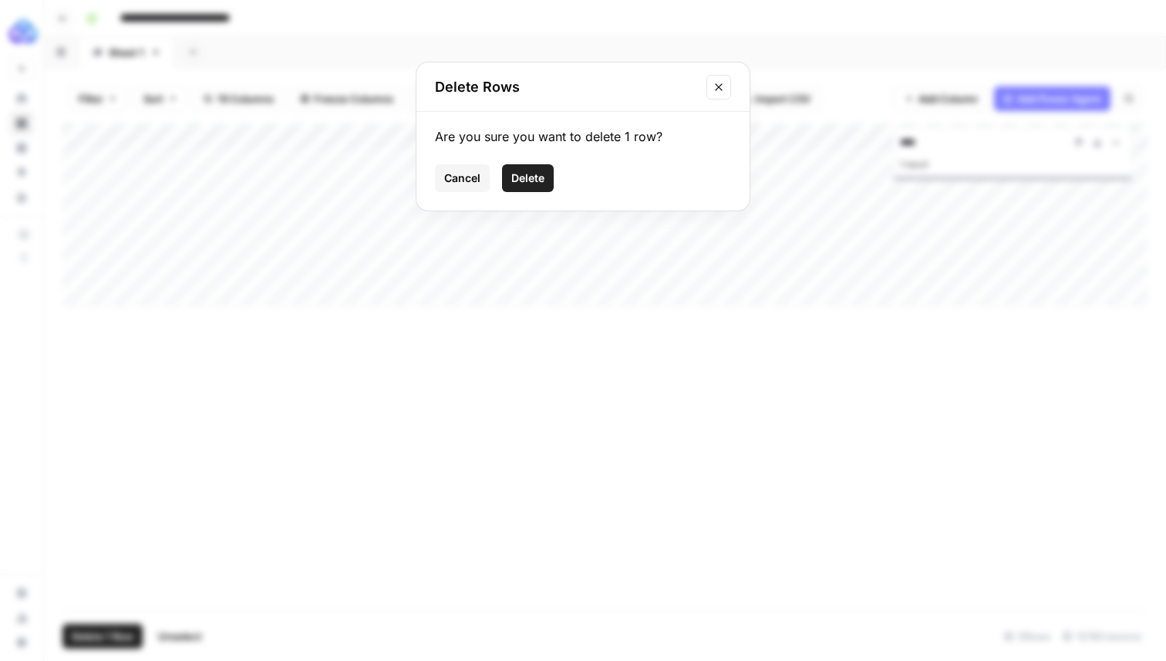
click at [518, 175] on span "Delete" at bounding box center [527, 177] width 33 height 15
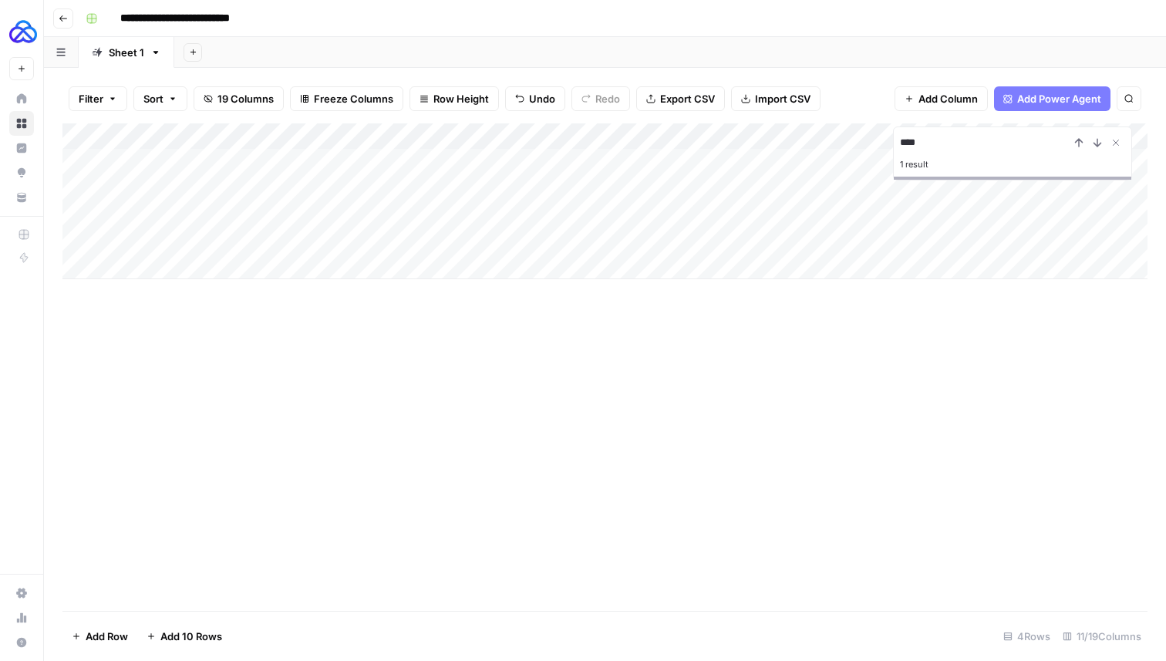
click at [250, 186] on div "Add Column" at bounding box center [604, 201] width 1085 height 156
click at [159, 186] on textarea "**********" at bounding box center [239, 189] width 247 height 22
type textarea "**********"
click at [231, 411] on div "Add Column **** 1 result" at bounding box center [604, 367] width 1085 height 488
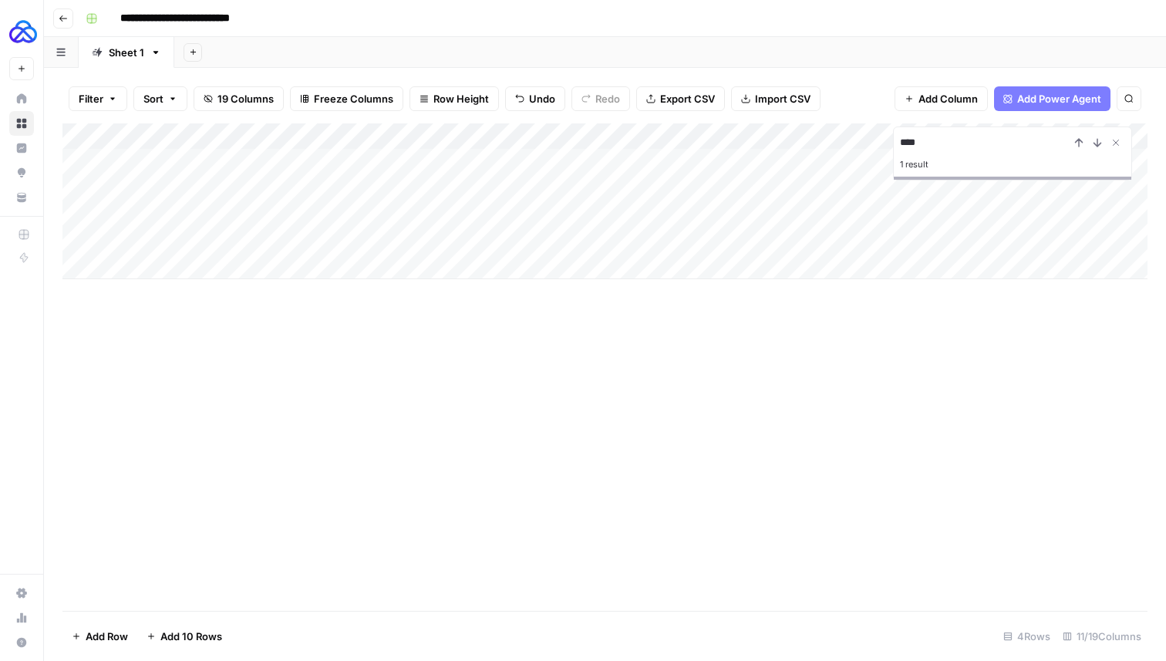
click at [437, 187] on div "Add Column" at bounding box center [604, 201] width 1085 height 156
click at [517, 189] on div "Add Column" at bounding box center [604, 201] width 1085 height 156
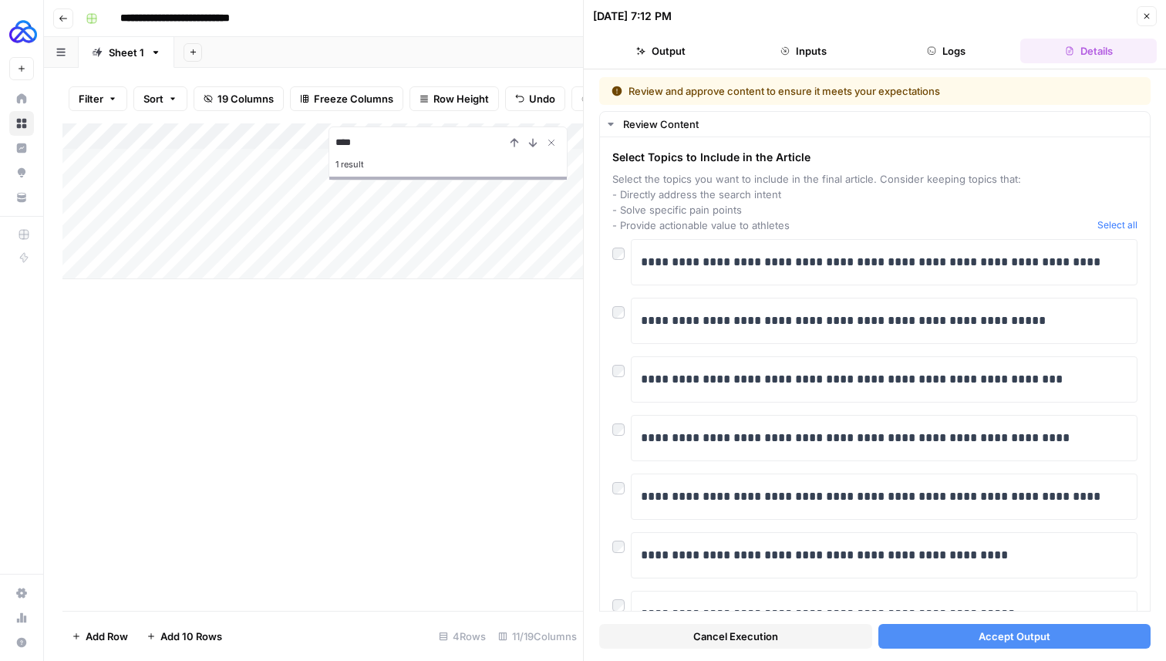
click at [221, 183] on div "Add Column" at bounding box center [322, 201] width 521 height 156
click at [360, 387] on div "Add Column **** 1 result" at bounding box center [322, 367] width 521 height 488
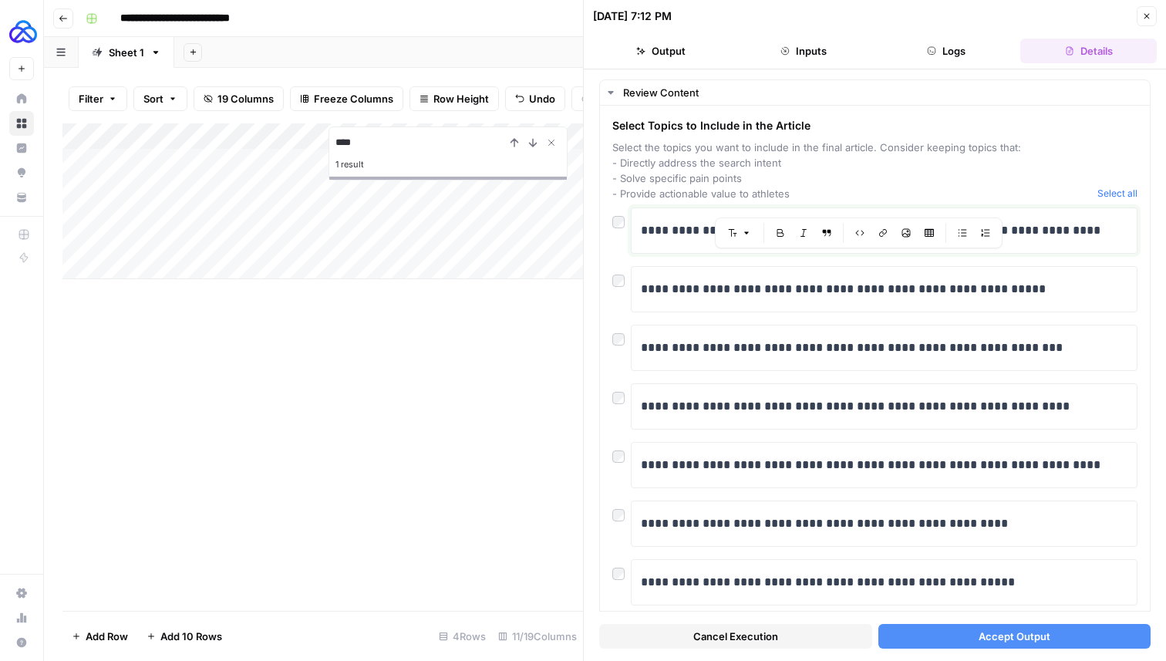
drag, startPoint x: 643, startPoint y: 262, endPoint x: 710, endPoint y: 643, distance: 387.0
click at [709, 634] on div "**********" at bounding box center [875, 365] width 552 height 576
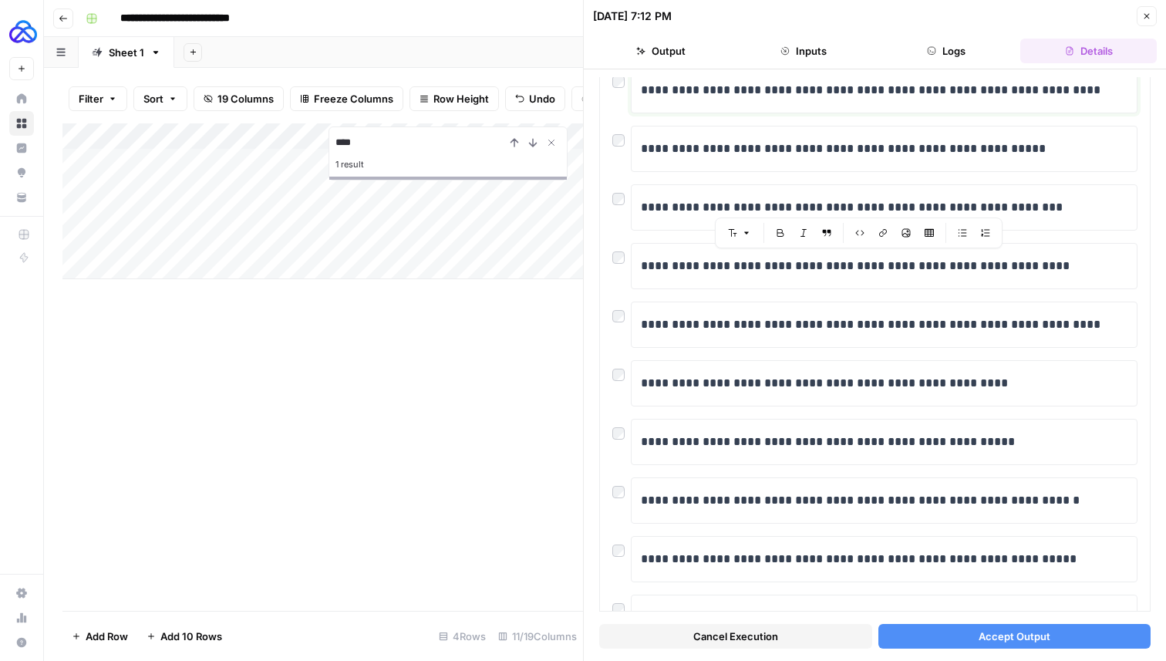
scroll to position [248, 0]
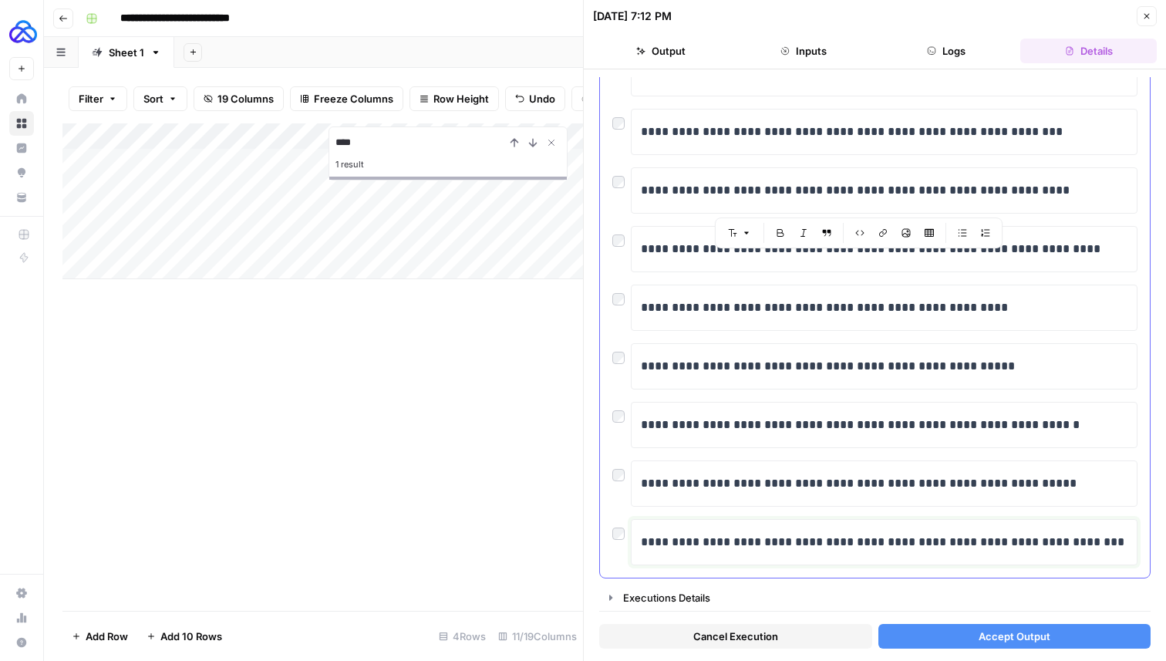
drag, startPoint x: 1098, startPoint y: 545, endPoint x: 764, endPoint y: 172, distance: 500.4
click at [764, 172] on div "**********" at bounding box center [875, 279] width 525 height 574
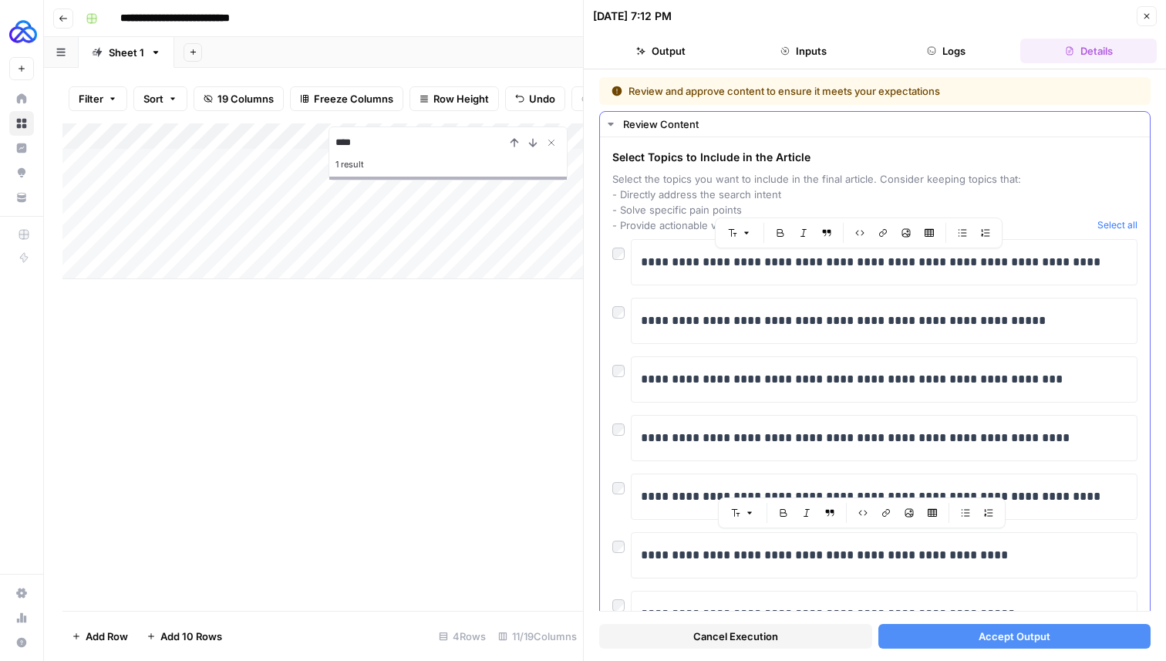
click at [626, 254] on div at bounding box center [622, 250] width 19 height 22
drag, startPoint x: 644, startPoint y: 258, endPoint x: 762, endPoint y: 644, distance: 403.4
click at [761, 634] on div "**********" at bounding box center [875, 365] width 552 height 576
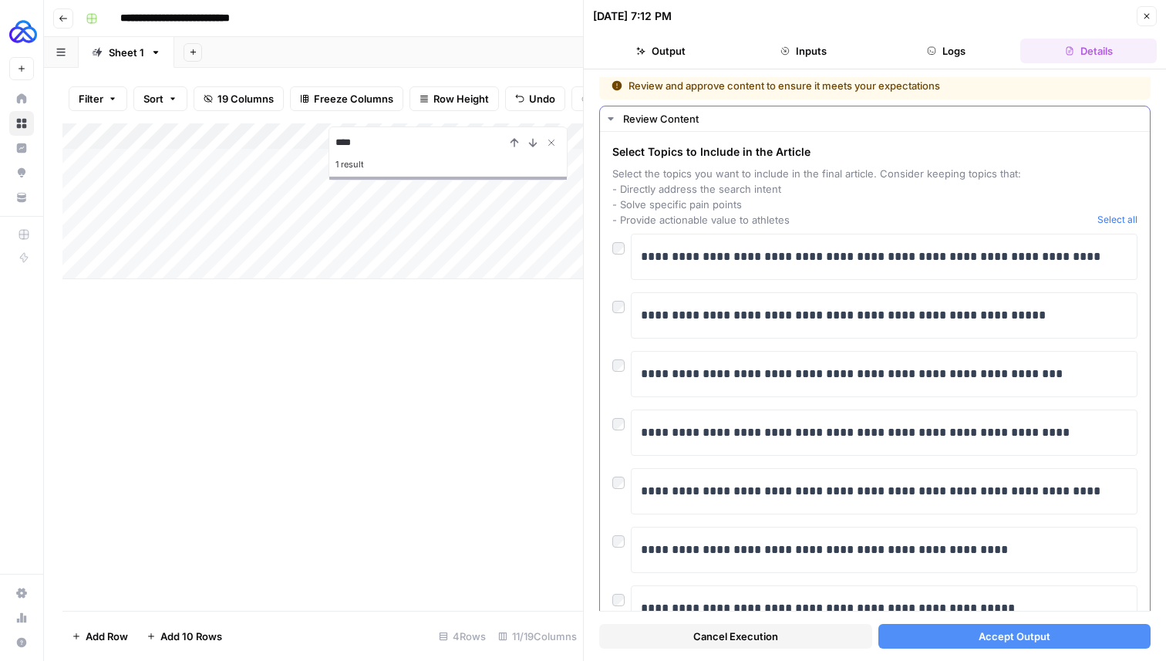
click at [619, 255] on div "**********" at bounding box center [875, 257] width 525 height 46
drag, startPoint x: 641, startPoint y: 256, endPoint x: 697, endPoint y: 380, distance: 136.1
click at [697, 380] on div "**********" at bounding box center [875, 521] width 525 height 574
click at [701, 326] on div "**********" at bounding box center [884, 315] width 487 height 32
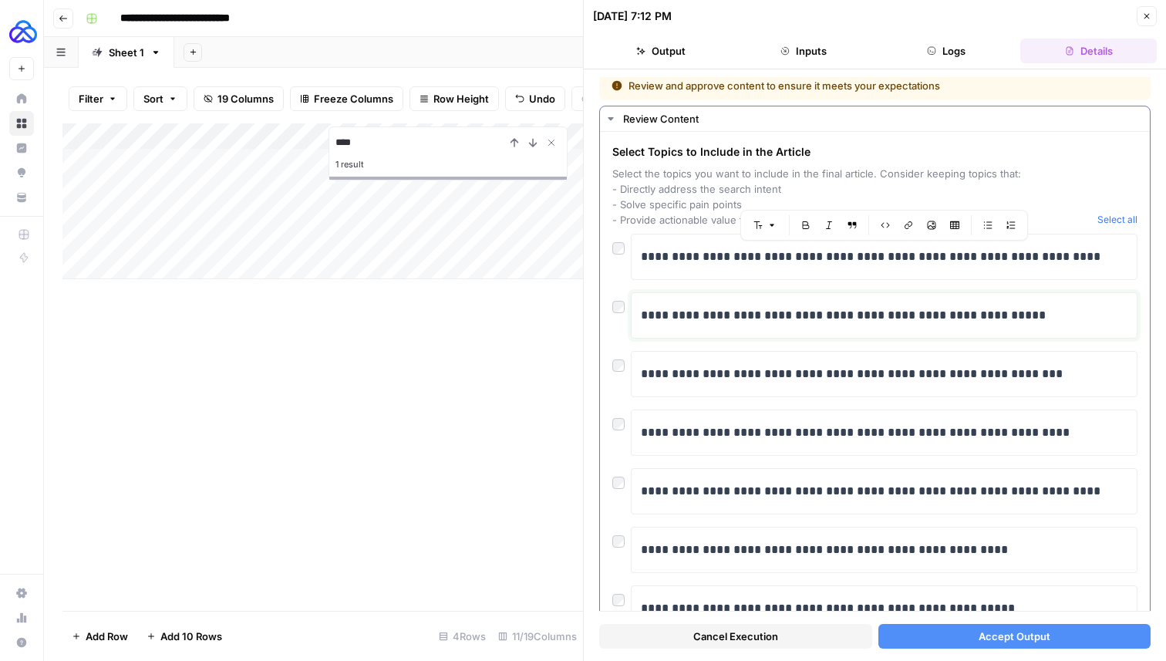
click at [701, 326] on div "**********" at bounding box center [884, 315] width 487 height 32
click at [696, 323] on p "**********" at bounding box center [884, 316] width 487 height 20
drag, startPoint x: 645, startPoint y: 255, endPoint x: 831, endPoint y: 596, distance: 388.4
click at [831, 596] on div "**********" at bounding box center [875, 521] width 525 height 574
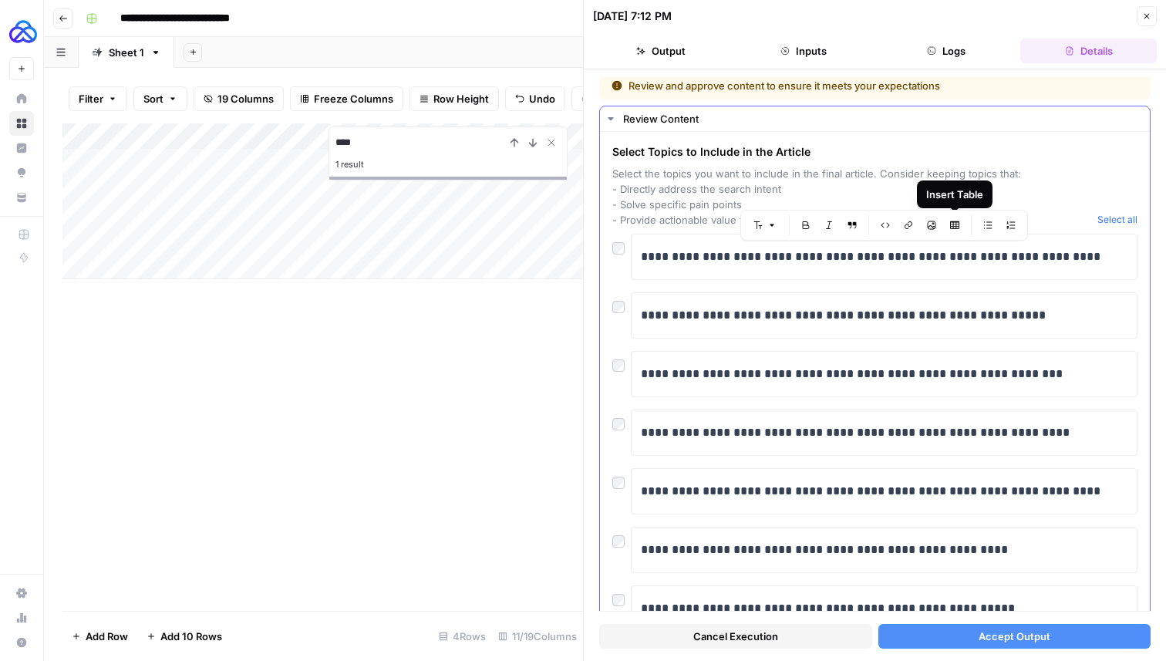
click at [855, 164] on div "Select Topics to Include in the Article Select the topics you want to include i…" at bounding box center [852, 185] width 479 height 83
drag, startPoint x: 613, startPoint y: 147, endPoint x: 691, endPoint y: 445, distance: 307.8
click at [692, 446] on div "**********" at bounding box center [875, 475] width 525 height 663
click at [687, 256] on p "**********" at bounding box center [884, 257] width 487 height 20
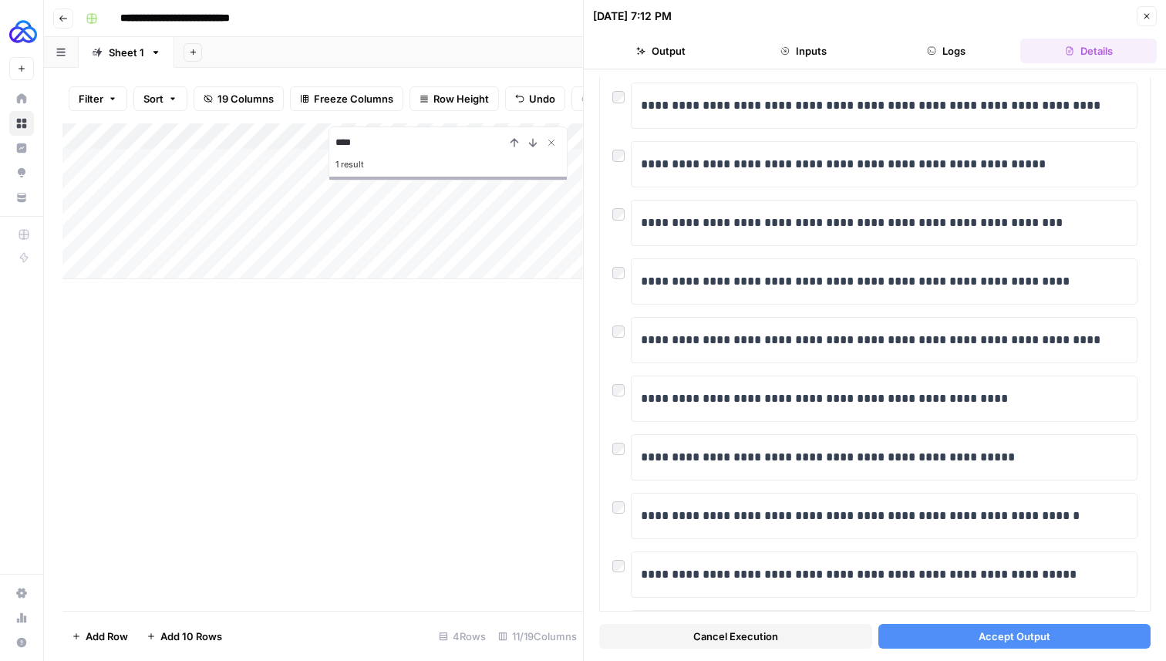
scroll to position [248, 0]
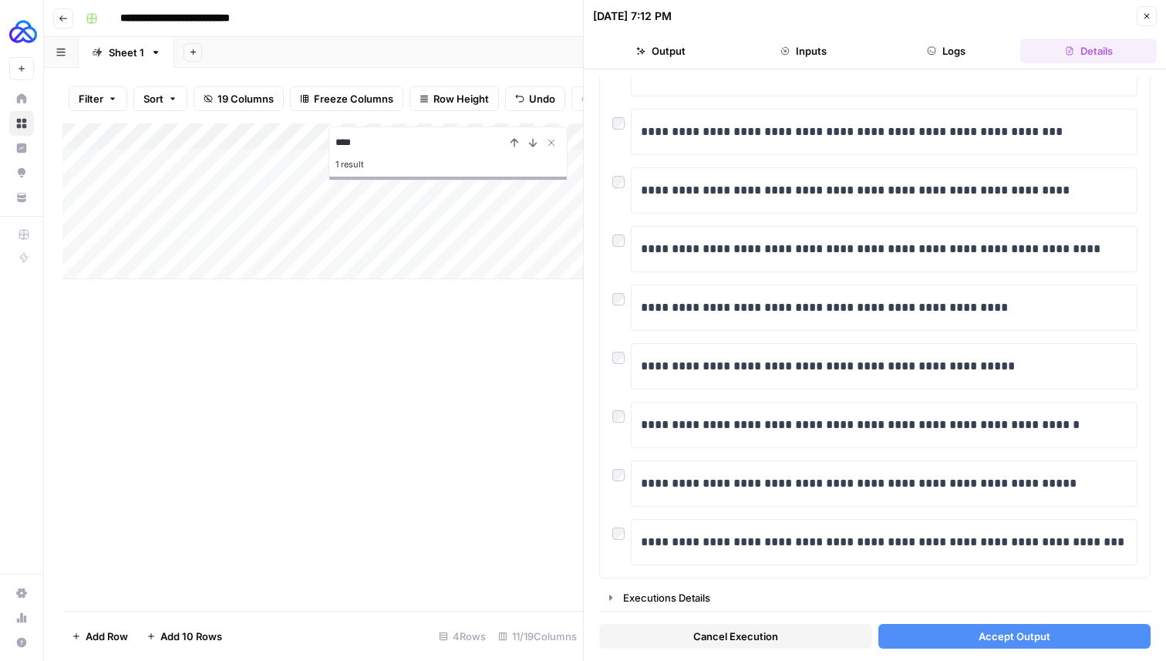
drag, startPoint x: 621, startPoint y: 235, endPoint x: 865, endPoint y: 582, distance: 424.2
click at [865, 582] on div "**********" at bounding box center [875, 221] width 552 height 782
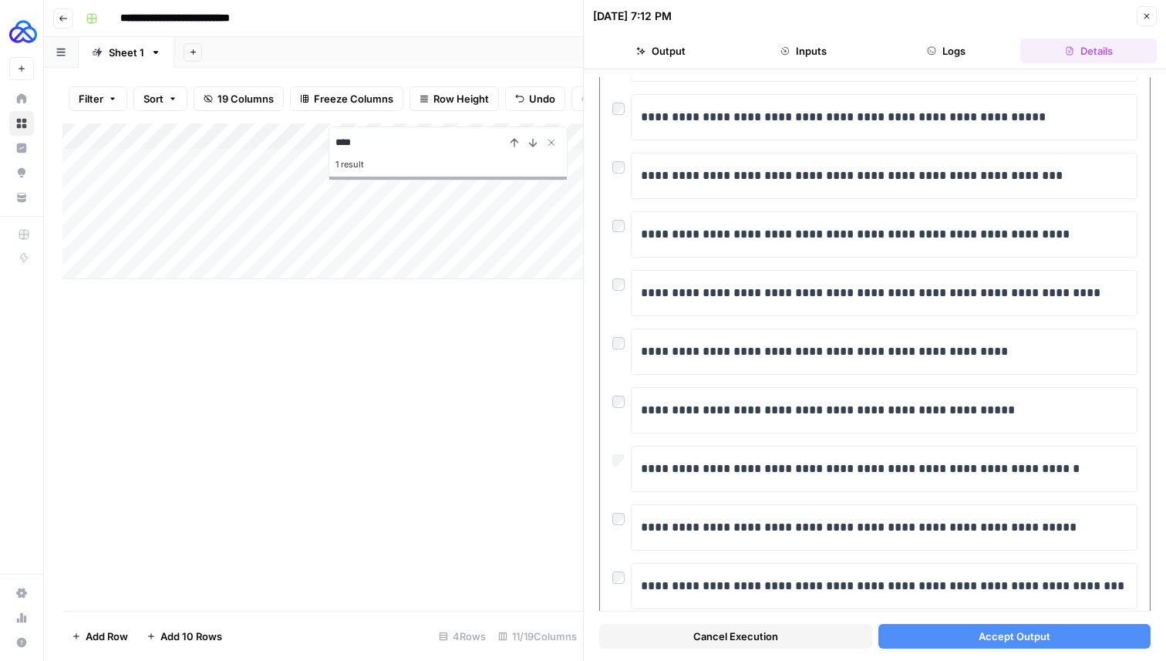
scroll to position [201, 0]
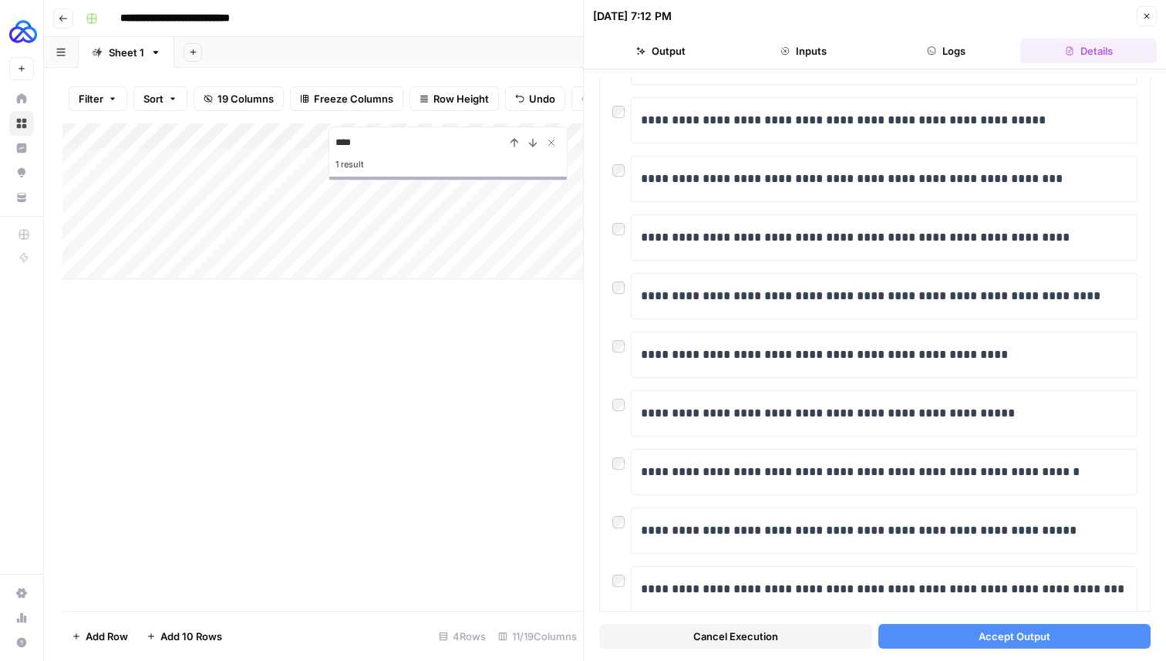
click at [936, 634] on button "Accept Output" at bounding box center [1015, 636] width 273 height 25
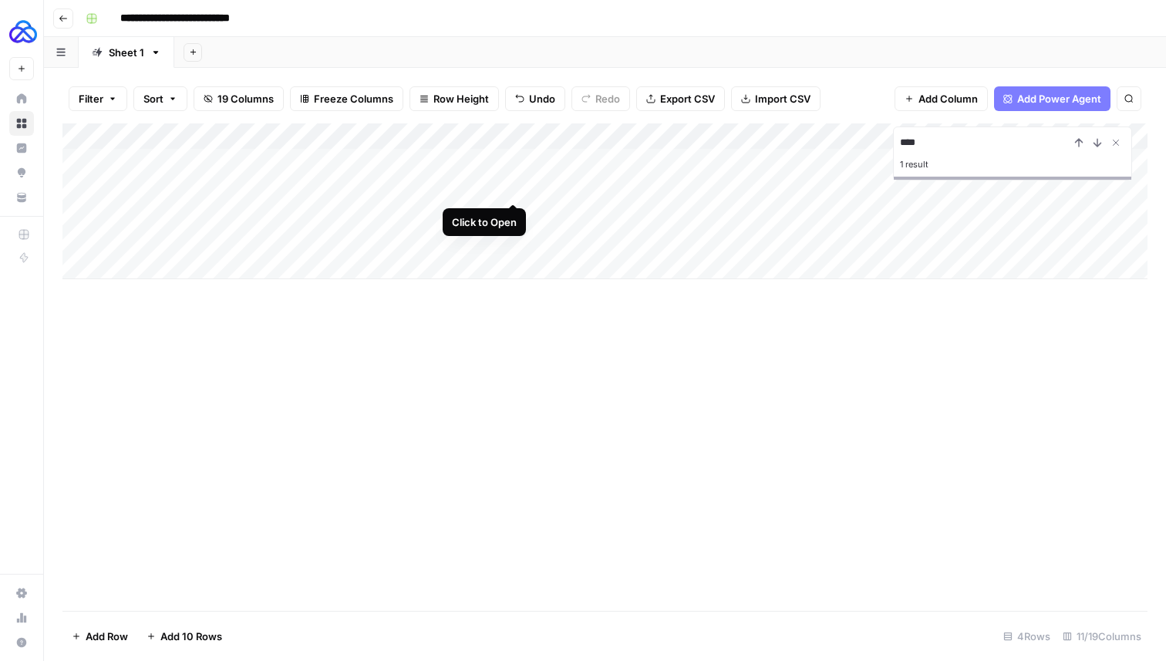
click at [515, 184] on div "Add Column" at bounding box center [604, 201] width 1085 height 156
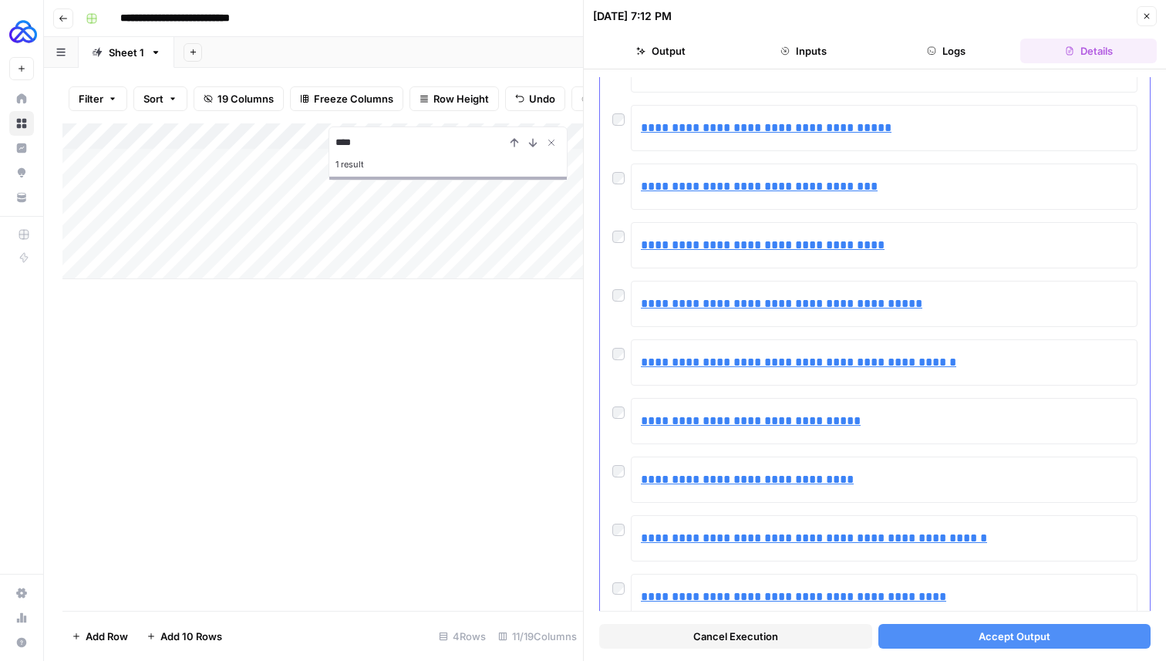
scroll to position [308, 0]
click at [930, 630] on button "Accept Output" at bounding box center [1015, 636] width 273 height 25
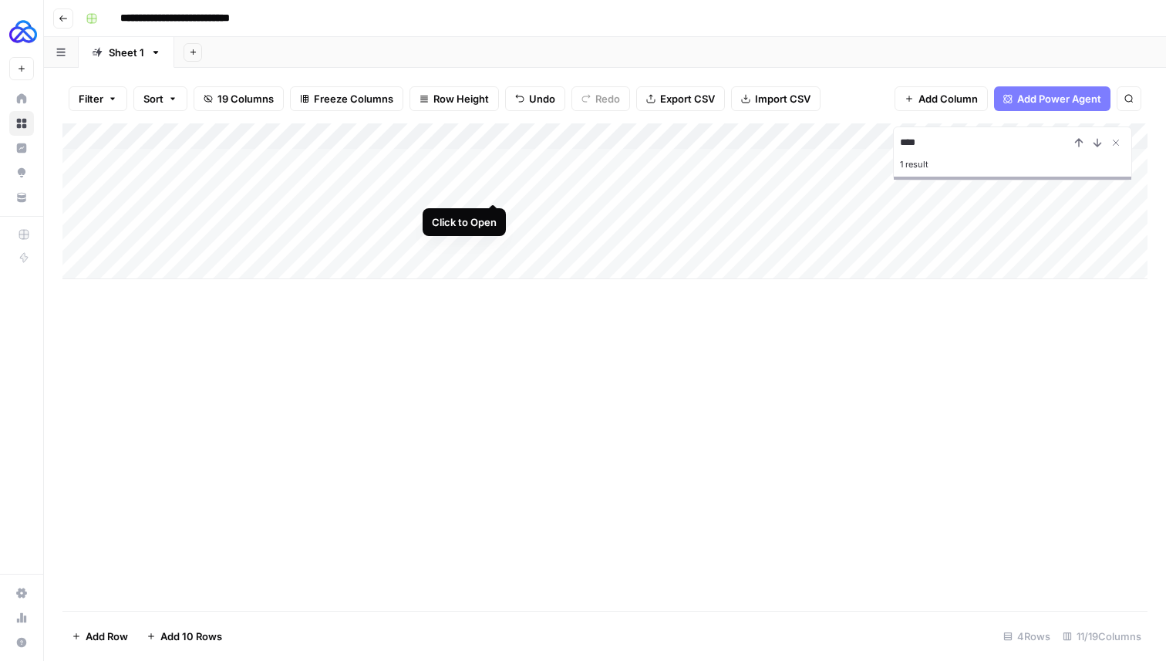
click at [493, 187] on div "Add Column" at bounding box center [604, 201] width 1085 height 156
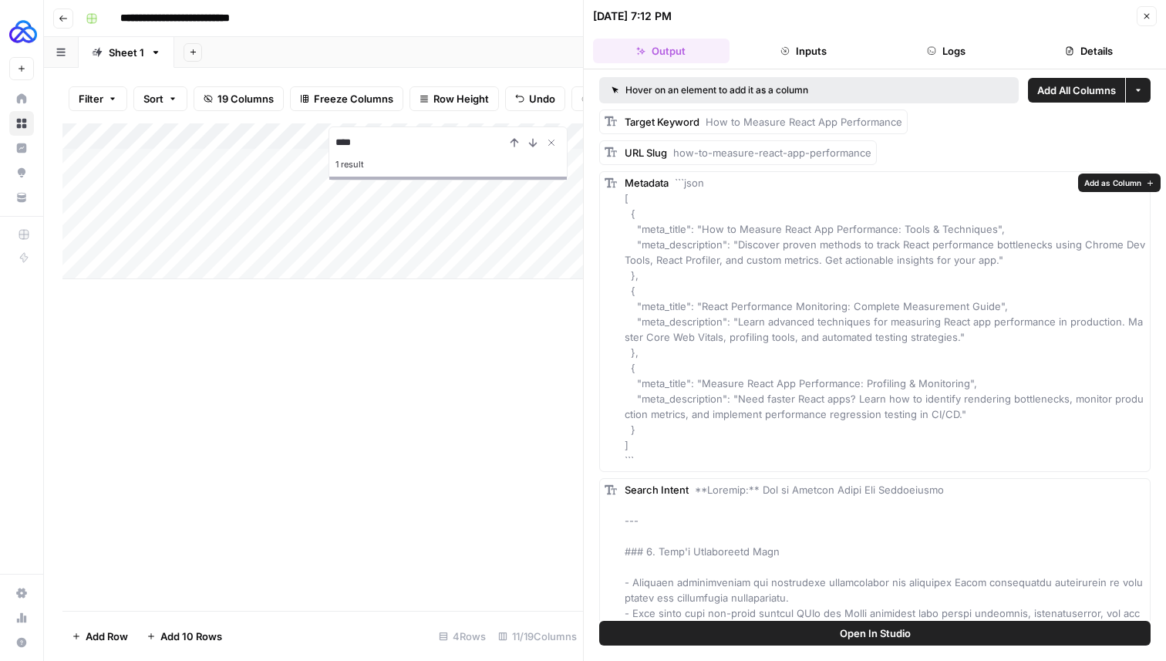
drag, startPoint x: 677, startPoint y: 153, endPoint x: 859, endPoint y: 171, distance: 183.8
click at [753, 154] on span "how-to-measure-react-app-performance" at bounding box center [772, 153] width 198 height 12
drag, startPoint x: 715, startPoint y: 152, endPoint x: 879, endPoint y: 157, distance: 163.6
click at [879, 157] on div "URL Slug how-to-measure-react-app-performance" at bounding box center [875, 152] width 552 height 25
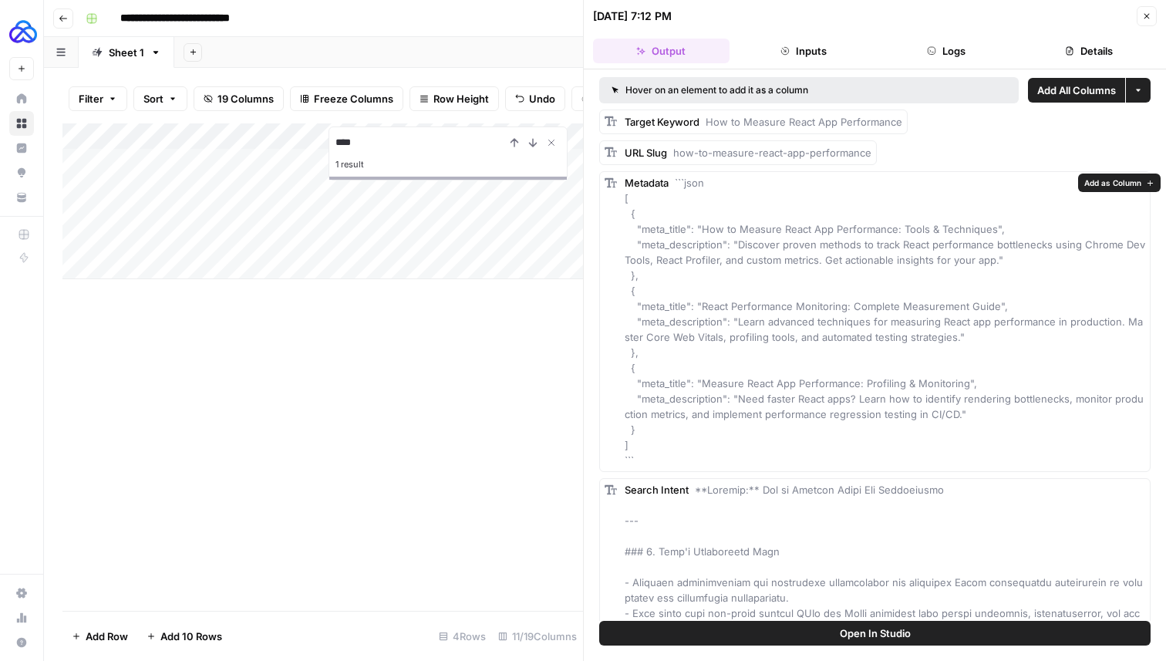
drag, startPoint x: 966, startPoint y: 382, endPoint x: 702, endPoint y: 380, distance: 263.8
click at [702, 380] on span "```json [ { "meta_title": "How to Measure React App Performance: Tools & Techni…" at bounding box center [885, 322] width 521 height 290
click at [949, 417] on span "```json [ { "meta_title": "How to Measure React App Performance: Tools & Techni…" at bounding box center [885, 322] width 521 height 290
drag, startPoint x: 990, startPoint y: 263, endPoint x: 740, endPoint y: 248, distance: 250.4
click at [740, 248] on span "```json [ { "meta_title": "How to Measure React App Performance: Tools & Techni…" at bounding box center [885, 322] width 521 height 290
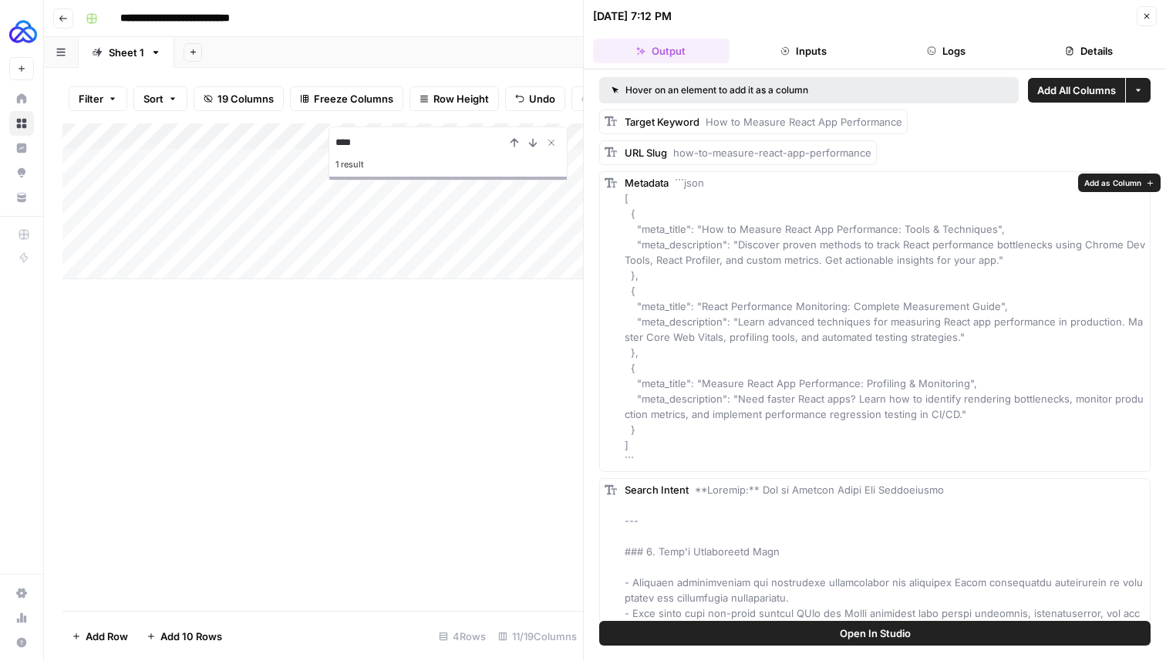
drag, startPoint x: 994, startPoint y: 228, endPoint x: 701, endPoint y: 230, distance: 292.4
click at [701, 230] on span "```json [ { "meta_title": "How to Measure React App Performance: Tools & Techni…" at bounding box center [885, 322] width 521 height 290
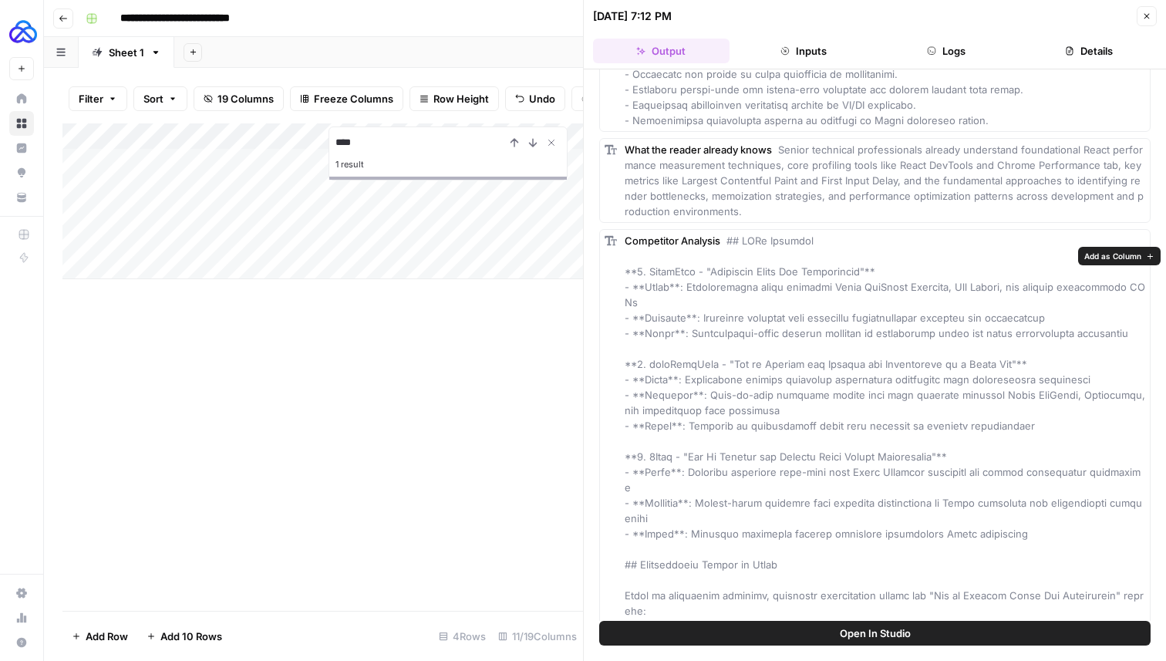
scroll to position [2283, 0]
drag, startPoint x: 963, startPoint y: 471, endPoint x: 694, endPoint y: 472, distance: 268.5
drag, startPoint x: 693, startPoint y: 472, endPoint x: 960, endPoint y: 465, distance: 267.8
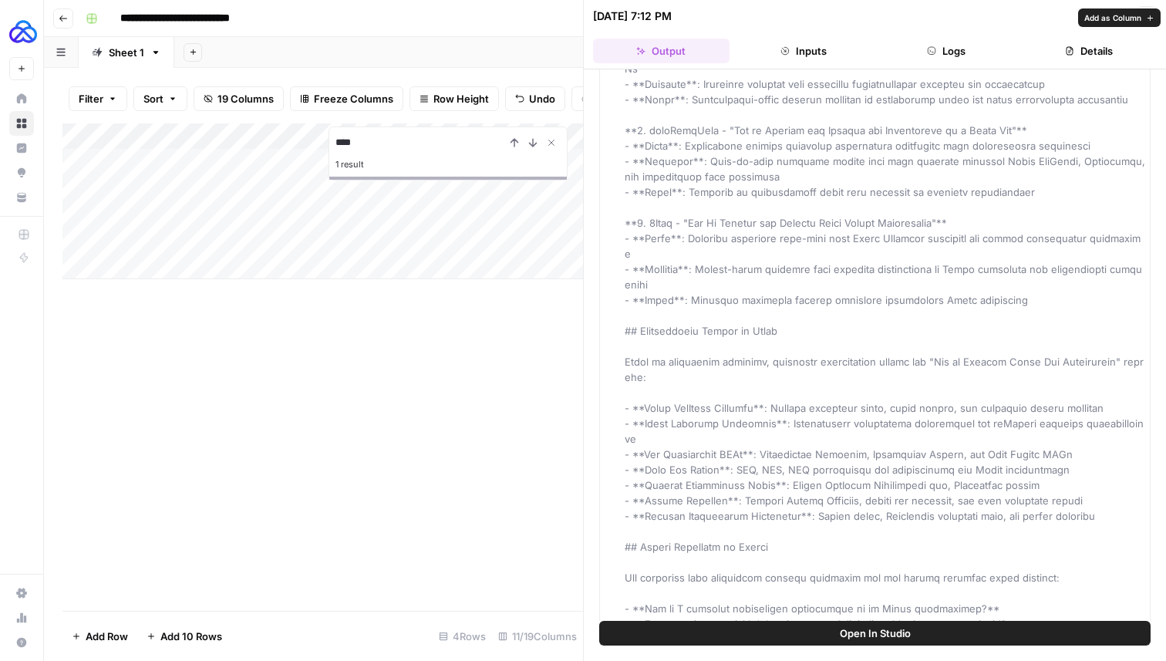
scroll to position [2553, 0]
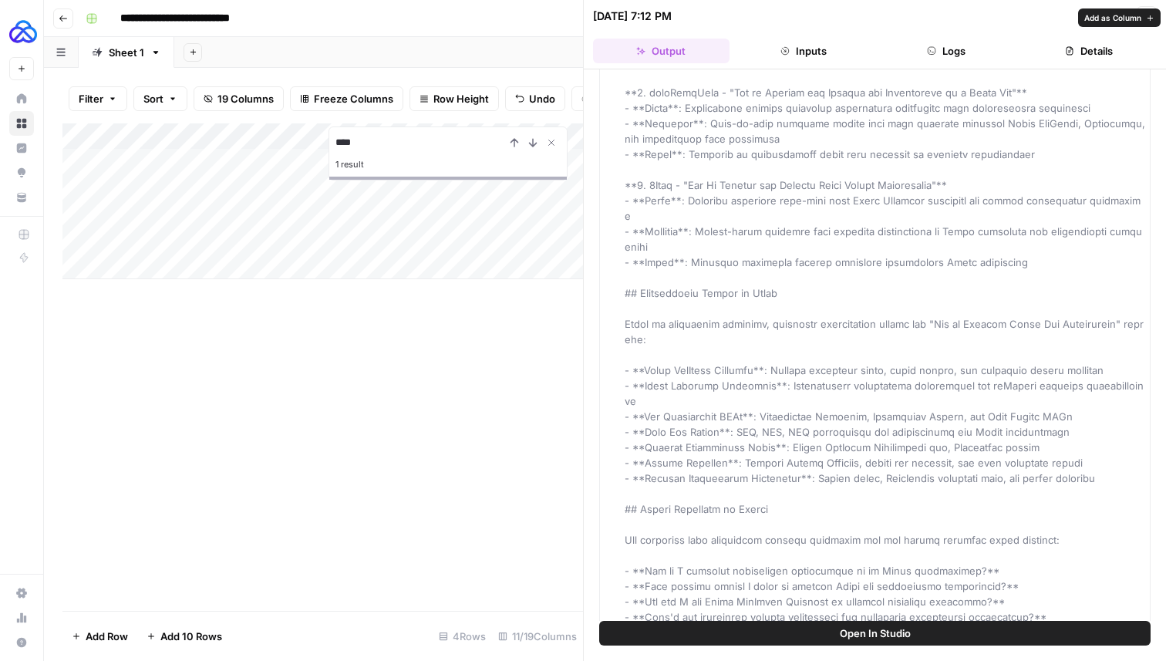
drag, startPoint x: 1127, startPoint y: 494, endPoint x: 623, endPoint y: 383, distance: 516.6
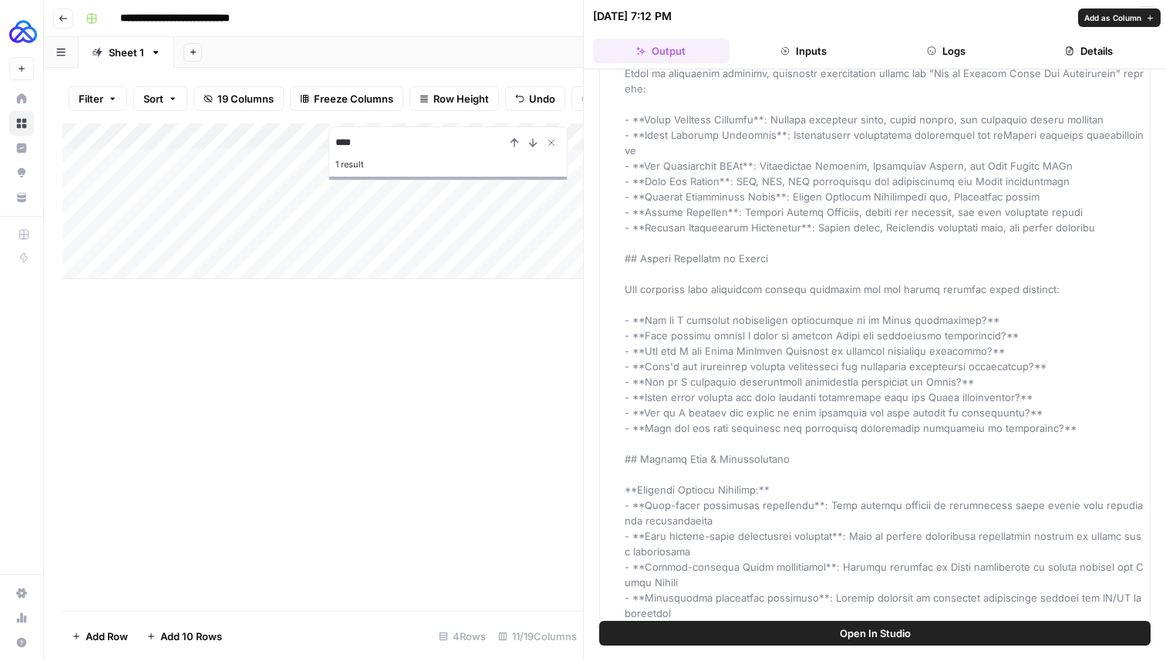
scroll to position [2879, 0]
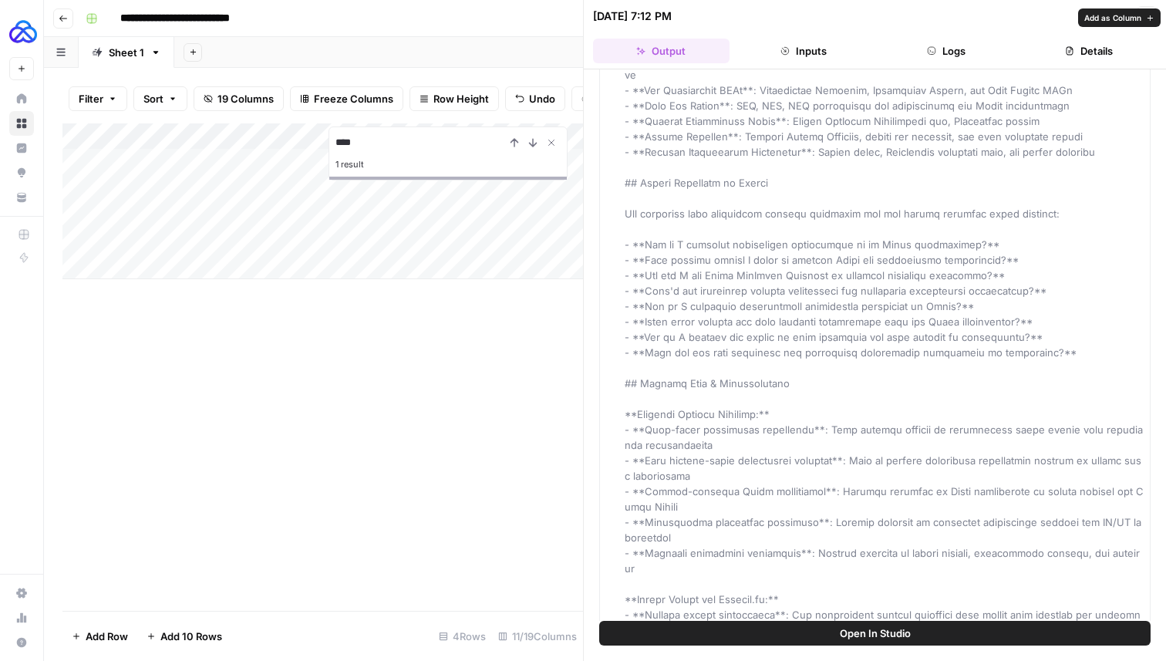
drag, startPoint x: 1049, startPoint y: 367, endPoint x: 596, endPoint y: 253, distance: 467.8
click at [596, 253] on div "Hover on an element to add it as a column Add All Columns More options Target K…" at bounding box center [875, 345] width 582 height 552
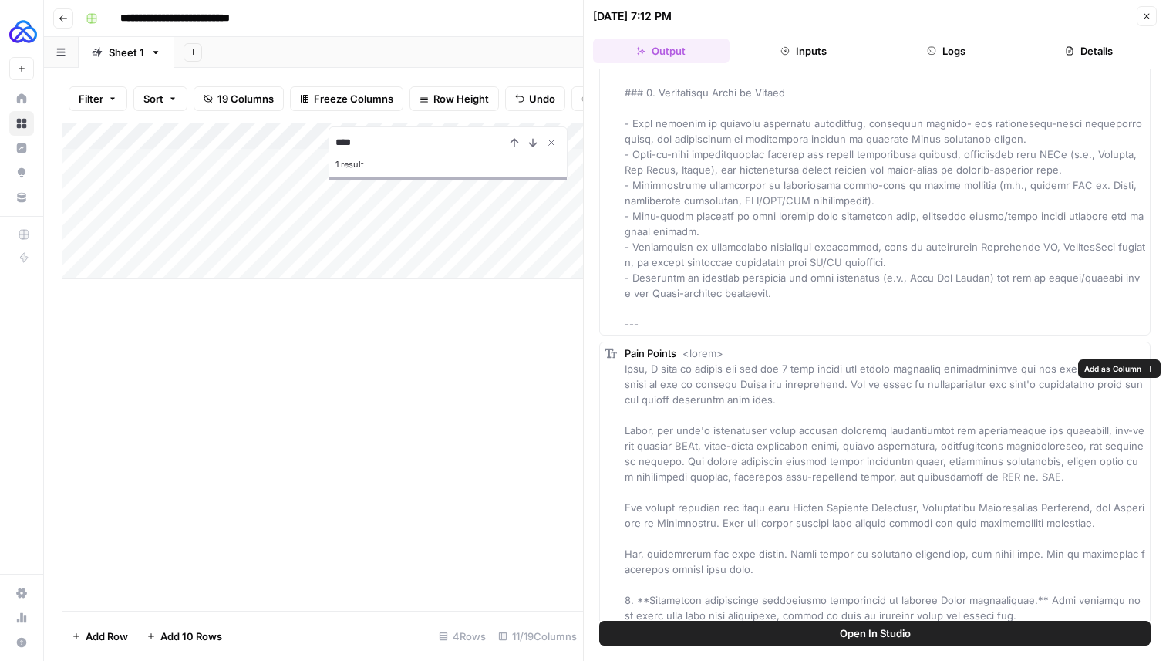
scroll to position [1155, 0]
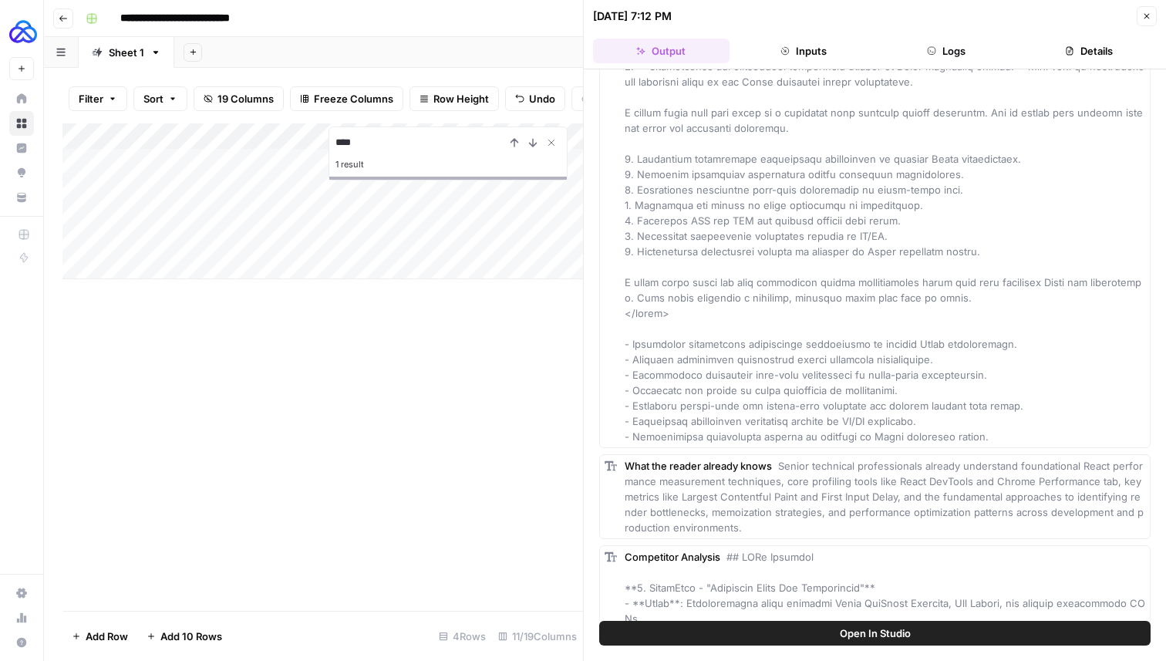
scroll to position [1990, 0]
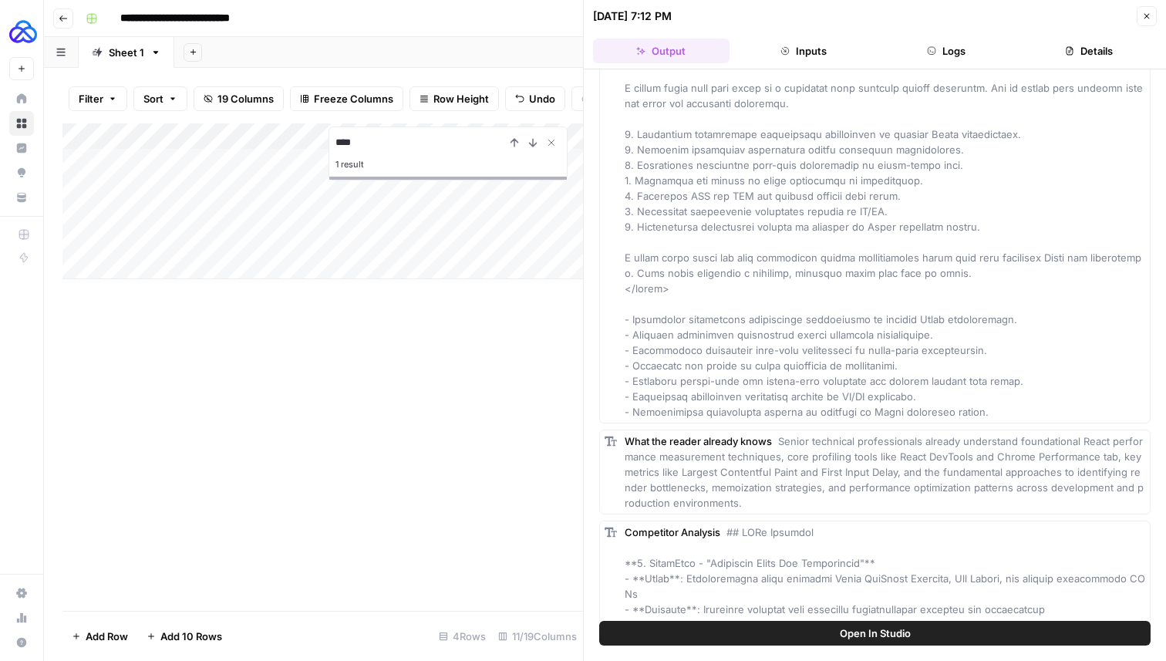
drag, startPoint x: 971, startPoint y: 429, endPoint x: 613, endPoint y: 337, distance: 369.6
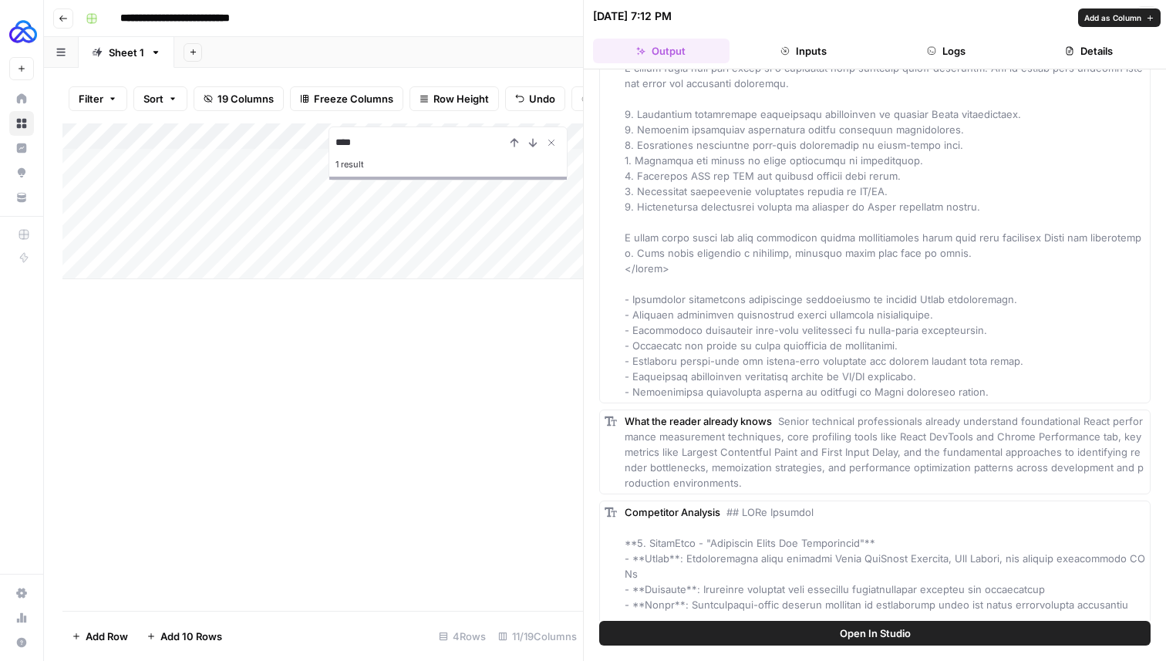
scroll to position [2019, 0]
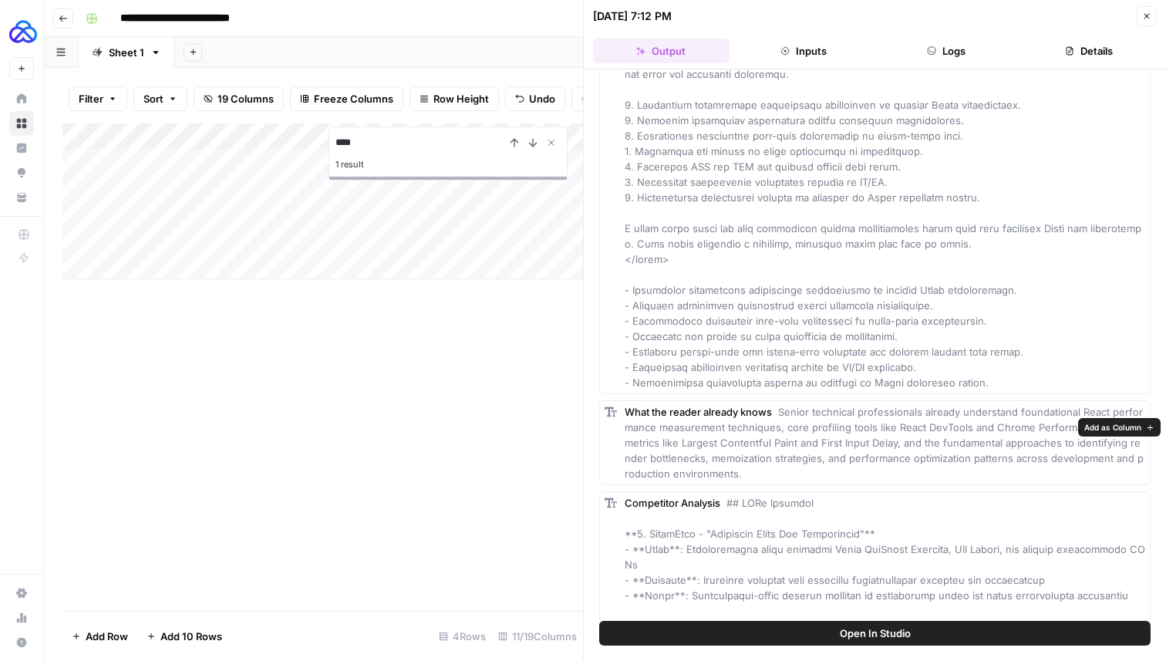
drag, startPoint x: 755, startPoint y: 484, endPoint x: 780, endPoint y: 432, distance: 57.3
click at [780, 432] on div "What the reader already knows Senior technical professionals already understand…" at bounding box center [885, 442] width 521 height 77
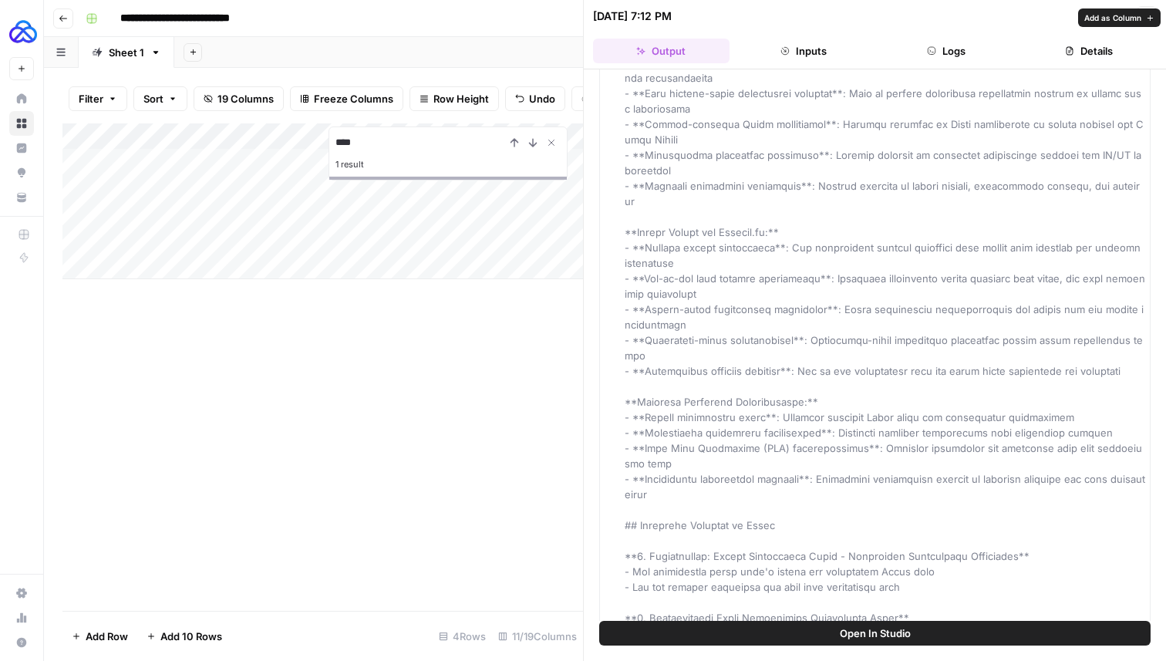
scroll to position [3224, 0]
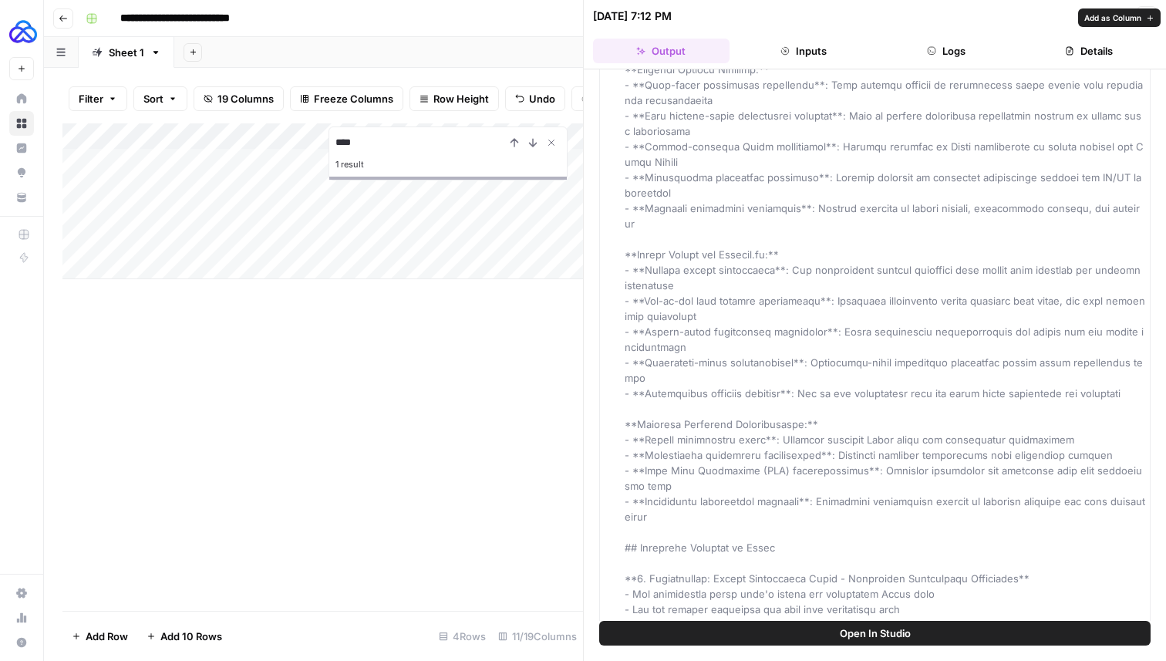
drag, startPoint x: 626, startPoint y: 285, endPoint x: 1085, endPoint y: 411, distance: 475.9
click at [1086, 412] on div "Competitor Analysis" at bounding box center [885, 223] width 521 height 1867
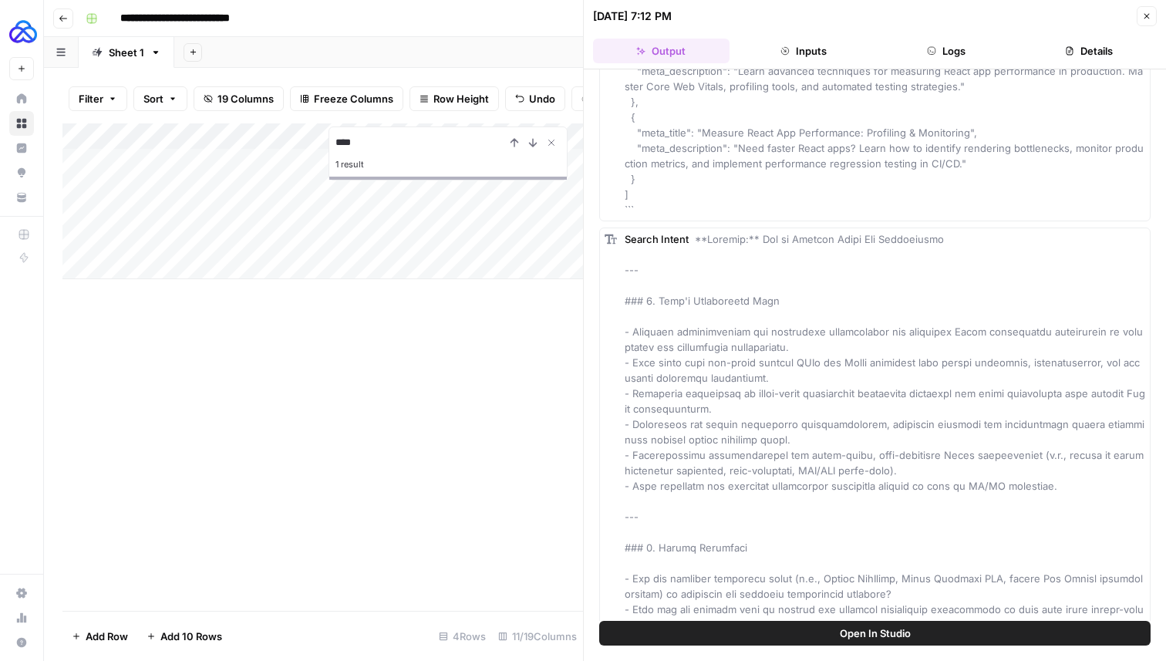
scroll to position [257, 0]
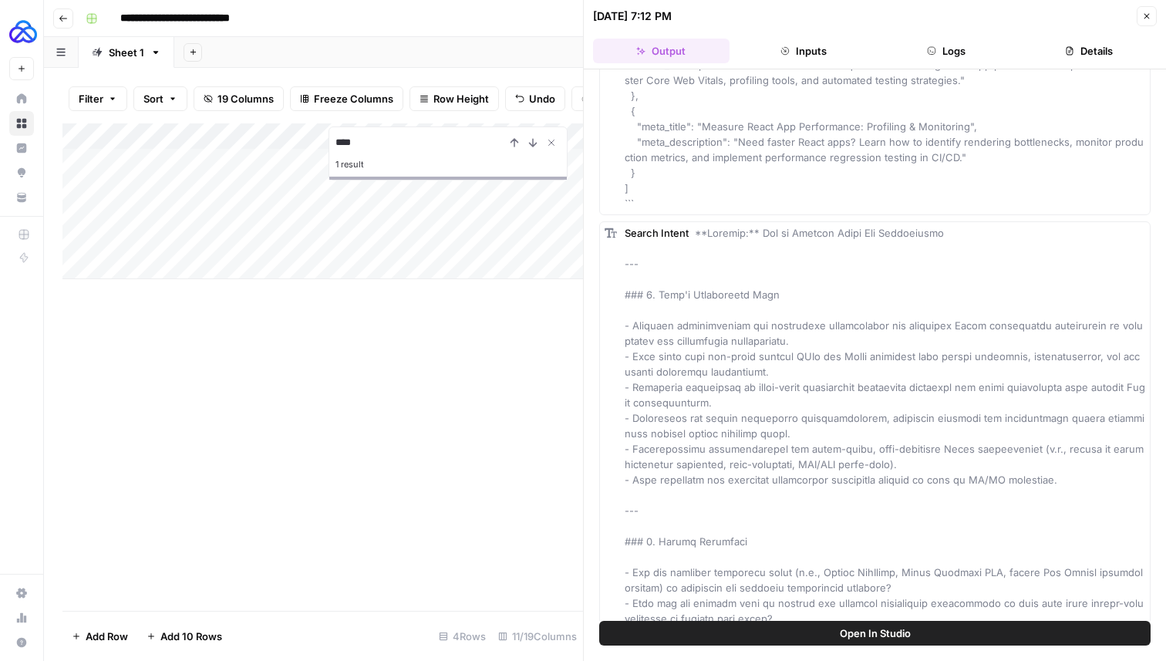
drag, startPoint x: 1072, startPoint y: 481, endPoint x: 622, endPoint y: 324, distance: 476.3
click at [1142, 18] on button "Close" at bounding box center [1147, 16] width 20 height 20
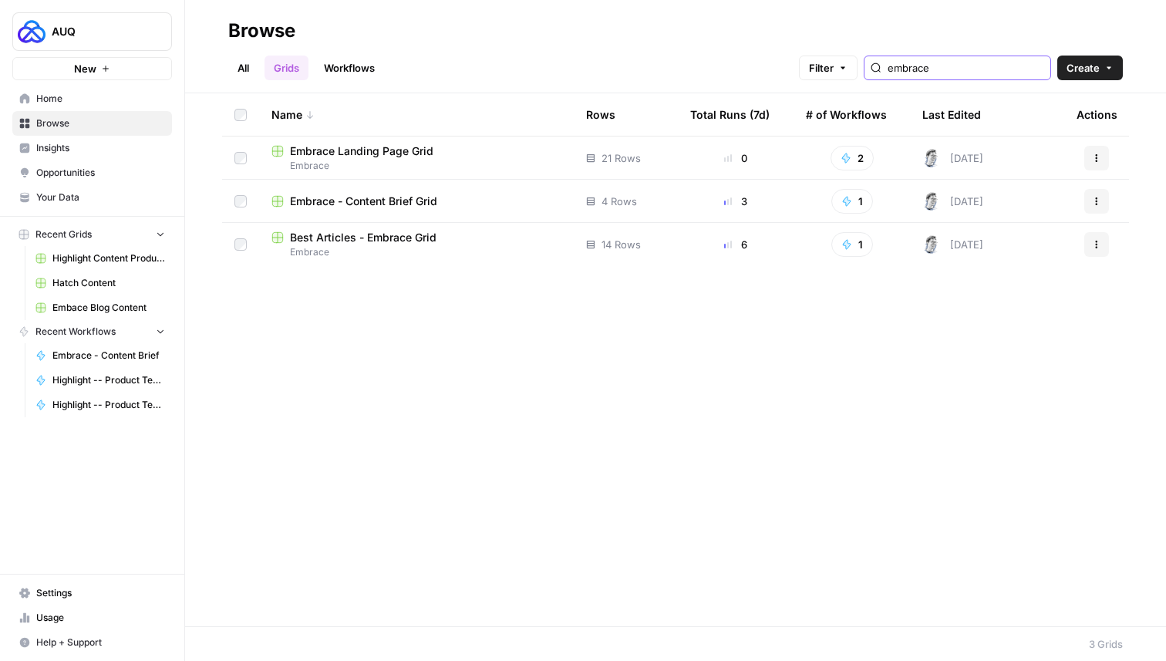
click at [943, 67] on input "embrace" at bounding box center [966, 67] width 157 height 15
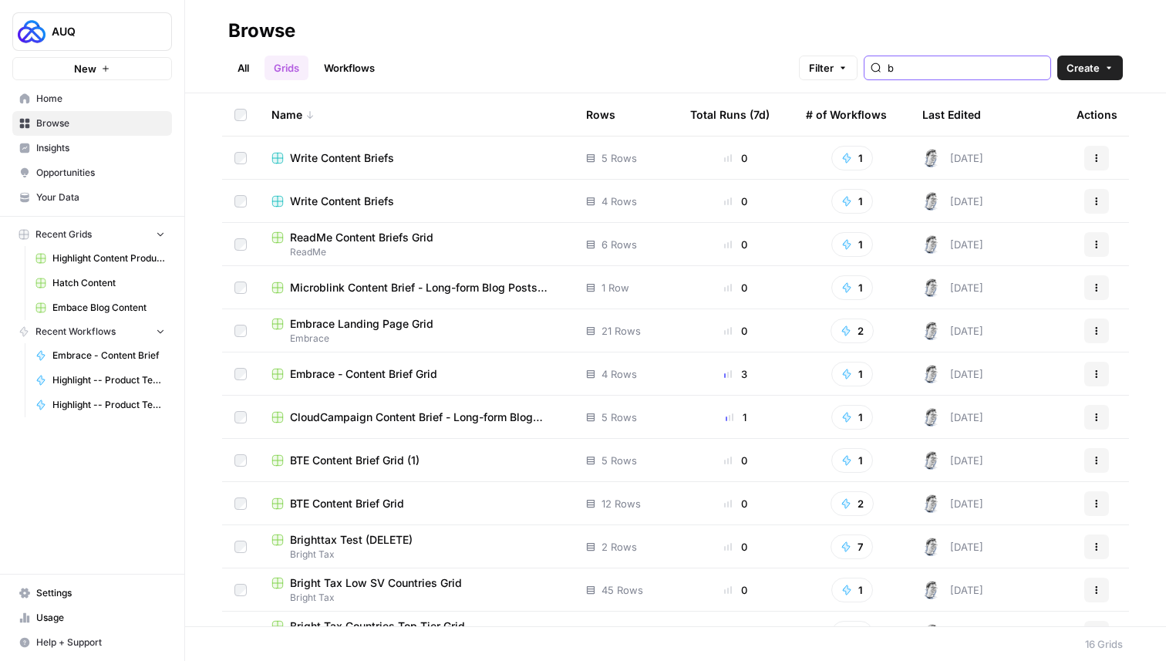
type input "b"
type input "embrace"
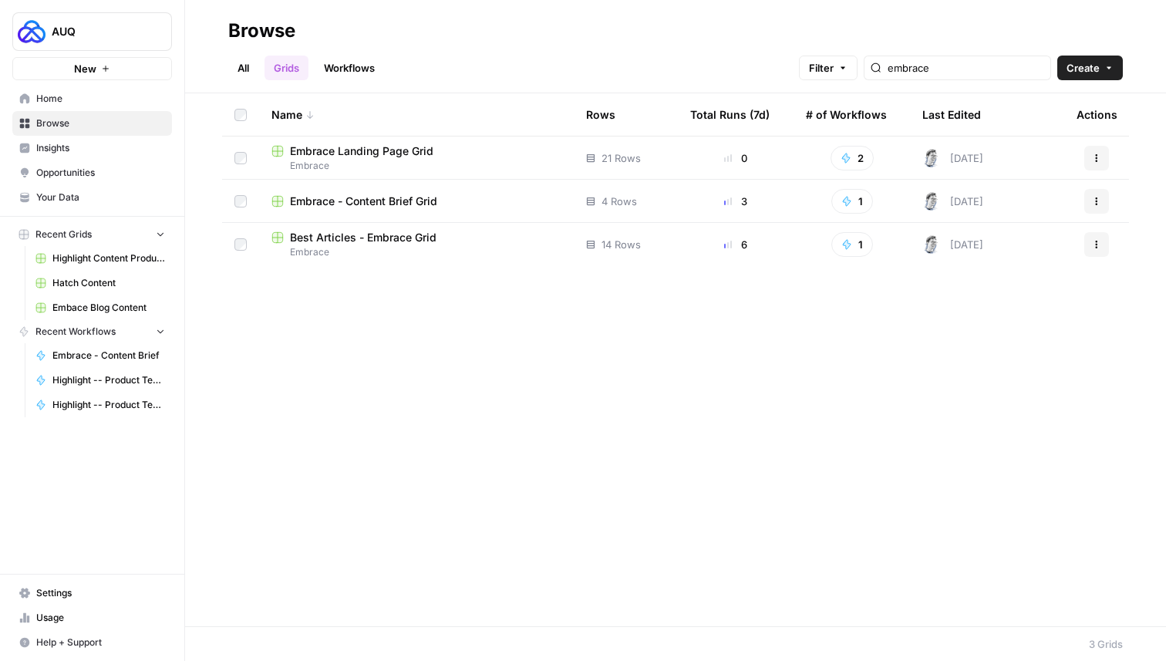
click at [261, 69] on ul "All Grids Workflows" at bounding box center [306, 68] width 156 height 25
click at [256, 69] on link "All" at bounding box center [243, 68] width 30 height 25
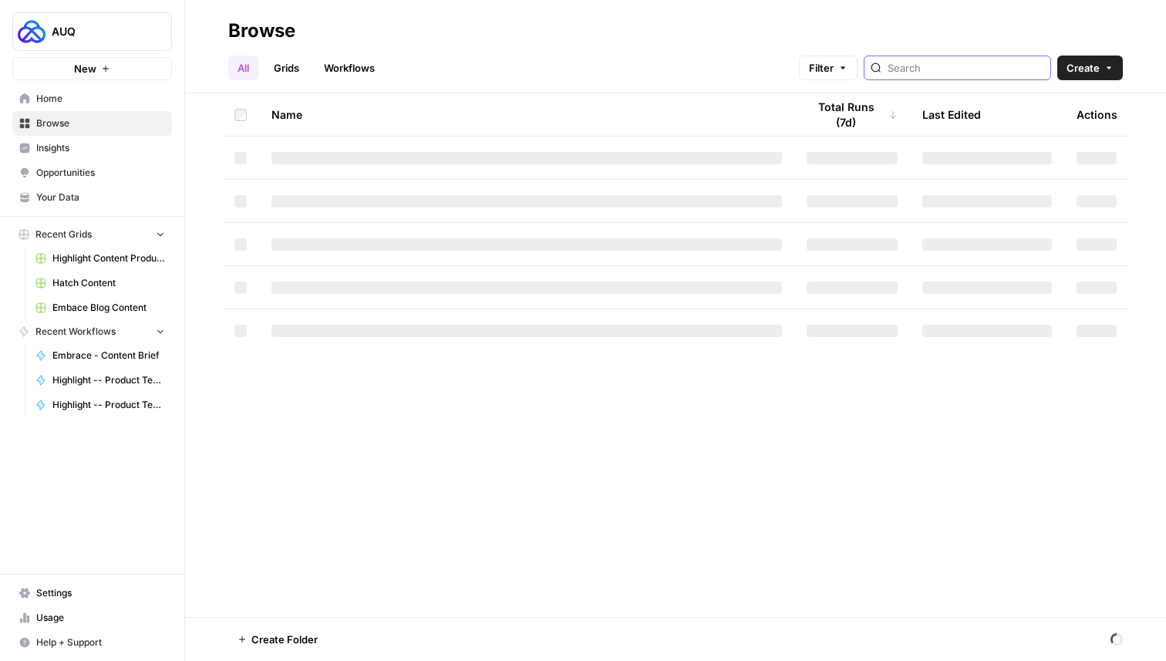
click at [953, 72] on input "search" at bounding box center [966, 67] width 157 height 15
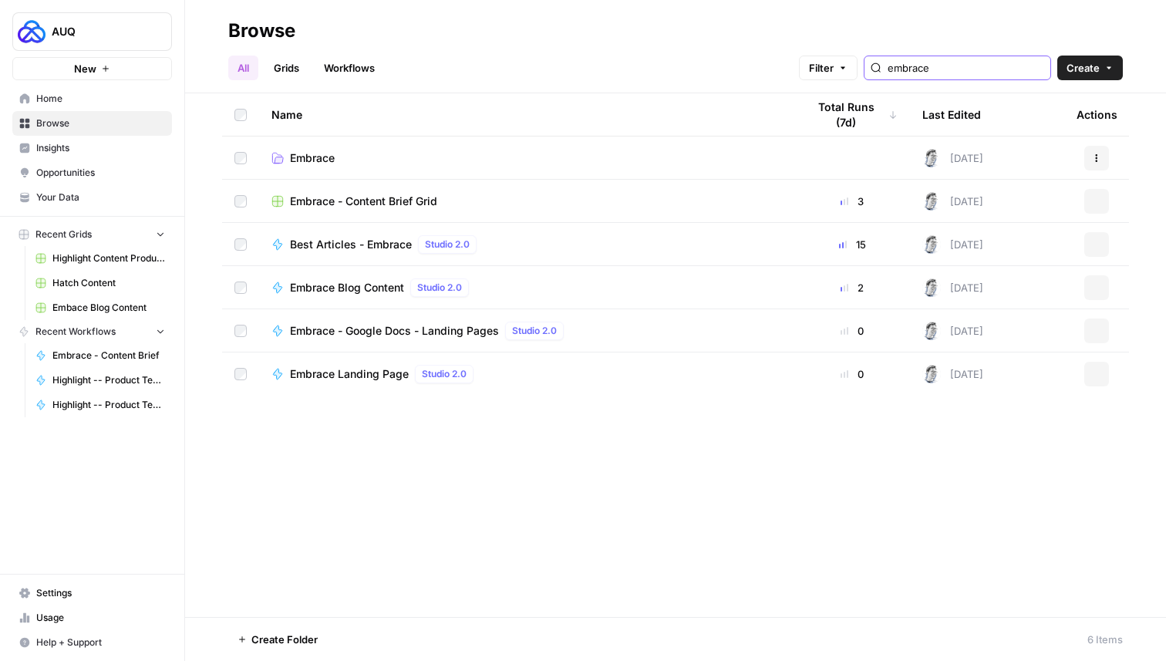
type input "embrace"
click at [339, 287] on span "Embrace Blog Content" at bounding box center [347, 287] width 114 height 15
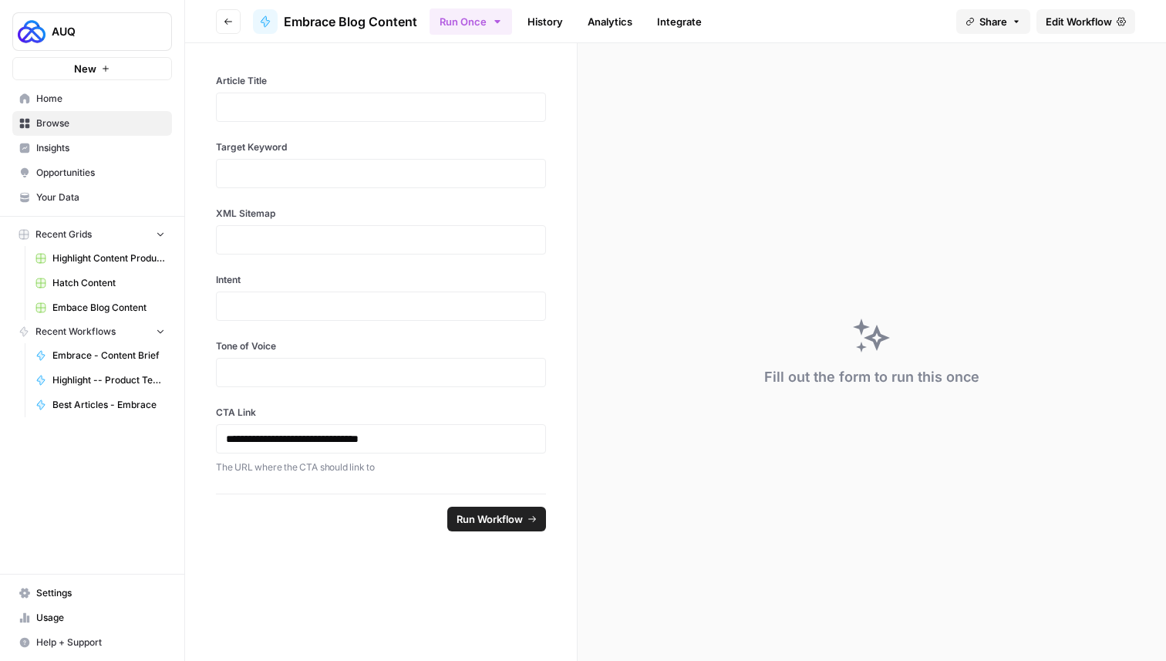
click at [85, 304] on span "Embace Blog Content" at bounding box center [108, 308] width 113 height 14
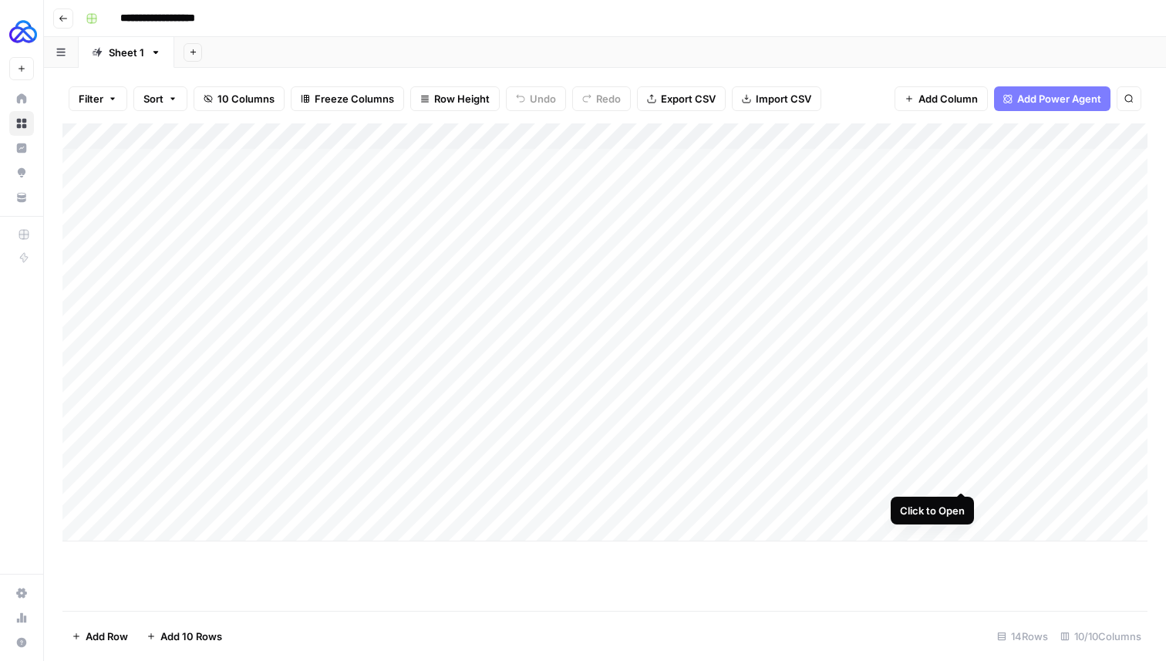
click at [957, 475] on div "Add Column" at bounding box center [604, 332] width 1085 height 418
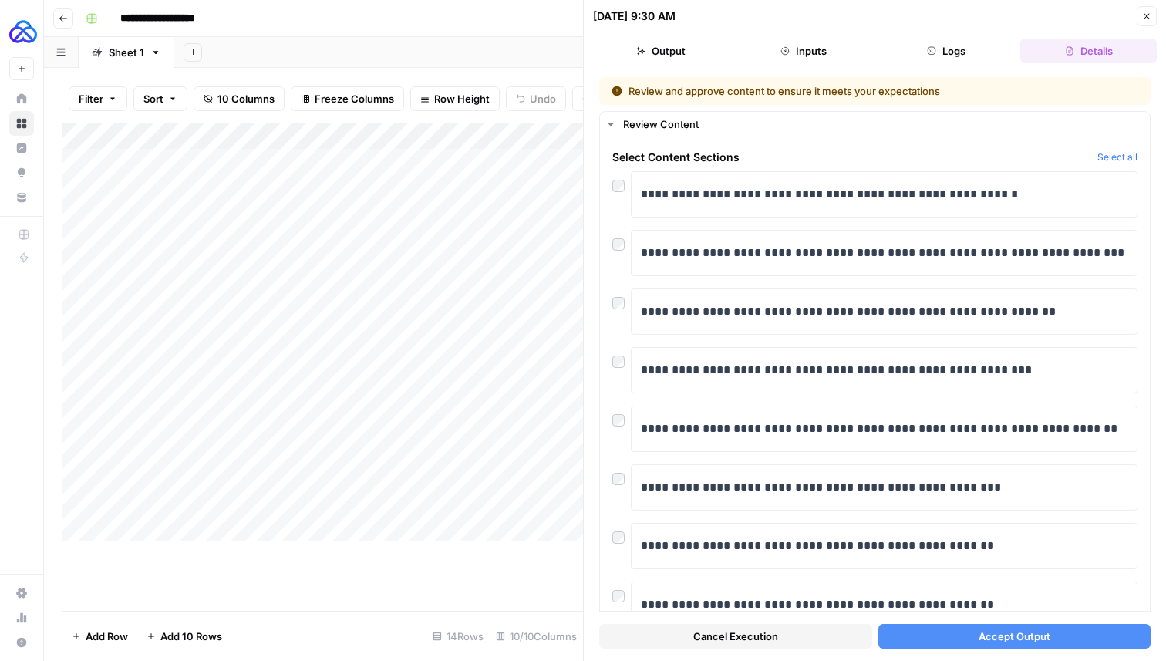
click at [1145, 21] on button "Close" at bounding box center [1147, 16] width 20 height 20
